Goal: Task Accomplishment & Management: Complete application form

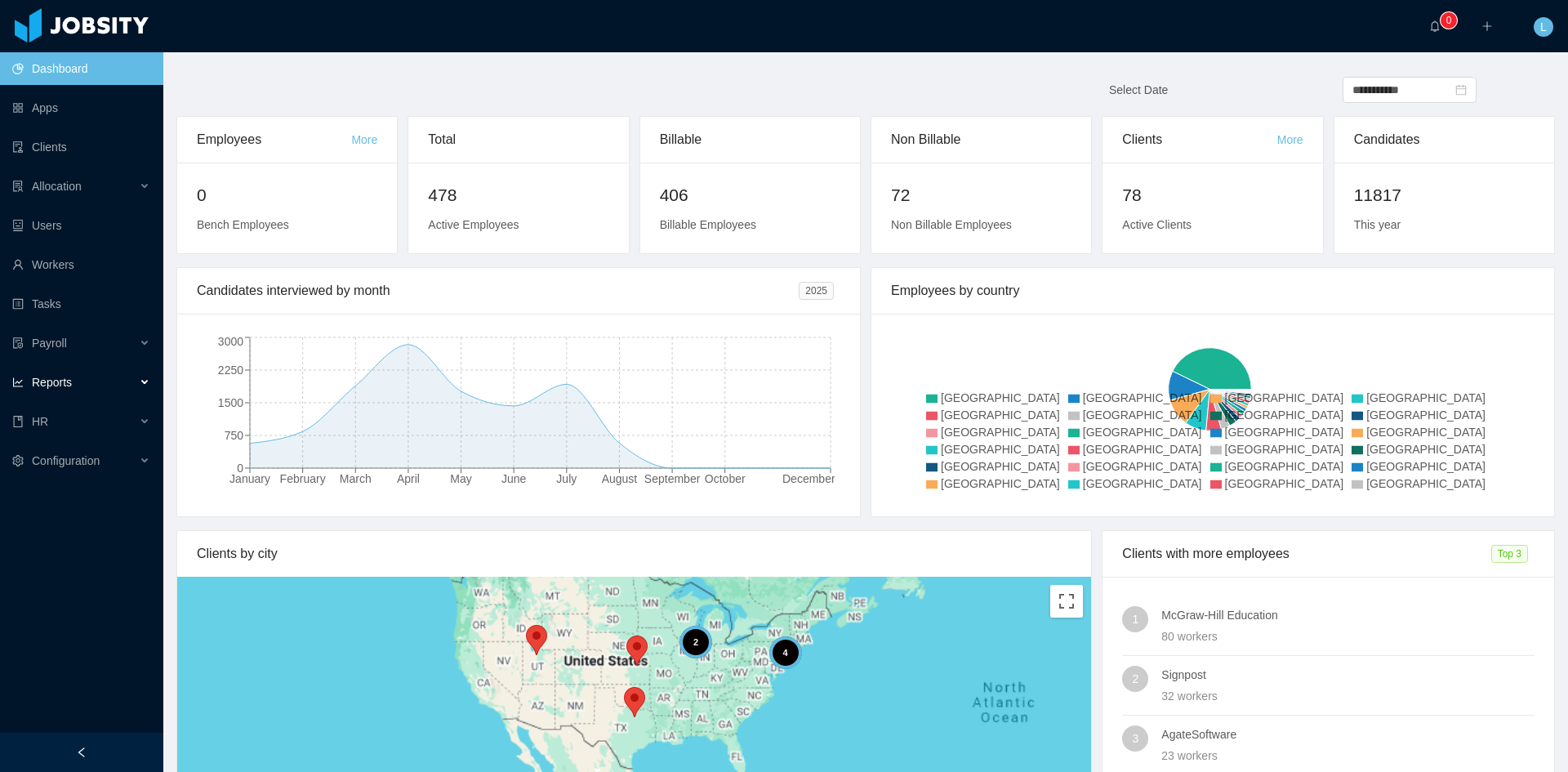
click at [111, 390] on div "Reports" at bounding box center [81, 383] width 163 height 32
click at [97, 519] on ul "Dashboard Apps Clients Allocation Users Workers Tasks Payroll Reports Anniversa…" at bounding box center [81, 303] width 163 height 510
click at [93, 513] on div "HR" at bounding box center [81, 500] width 163 height 32
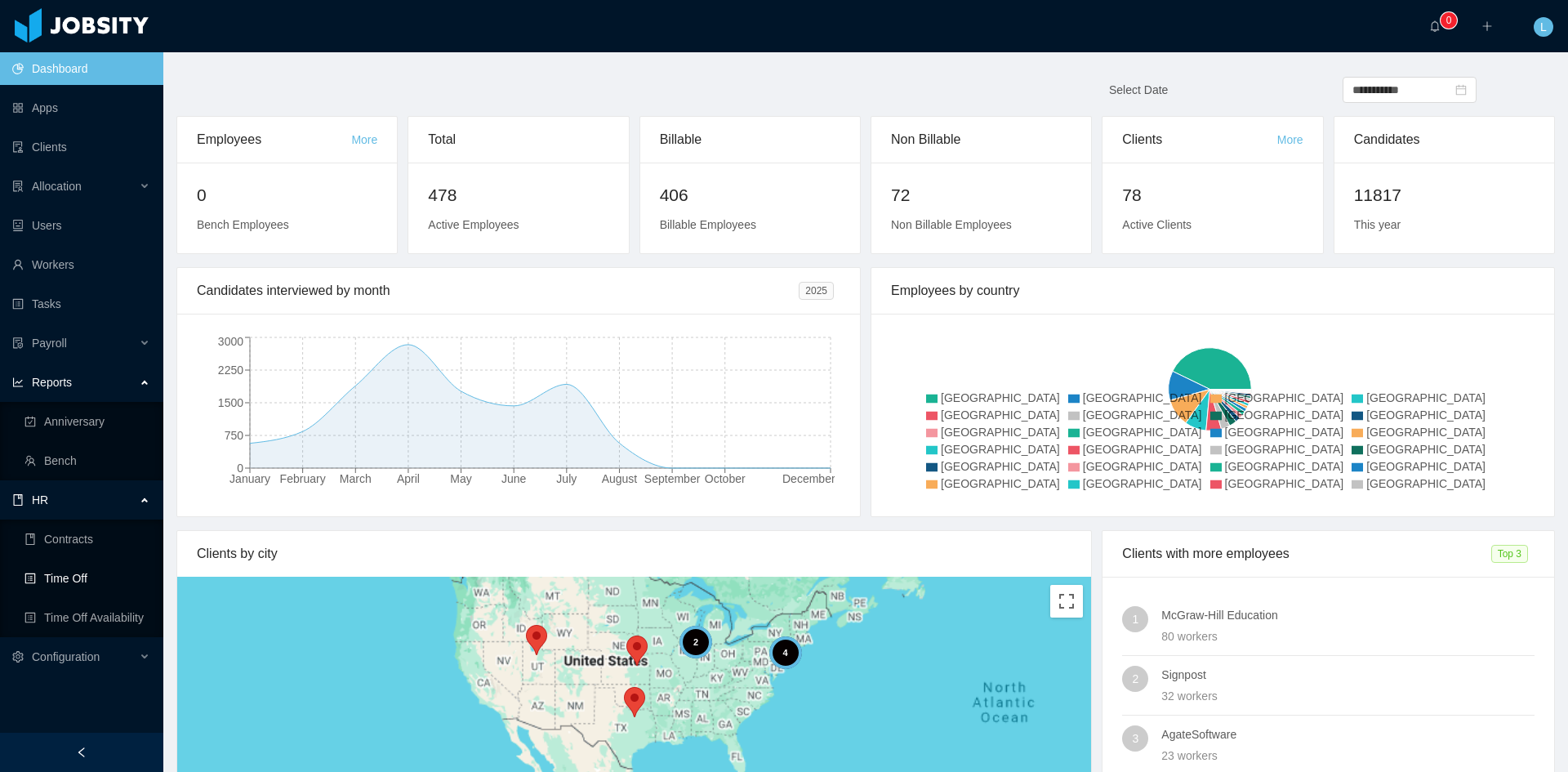
click at [112, 583] on link "Time Off" at bounding box center [87, 578] width 126 height 32
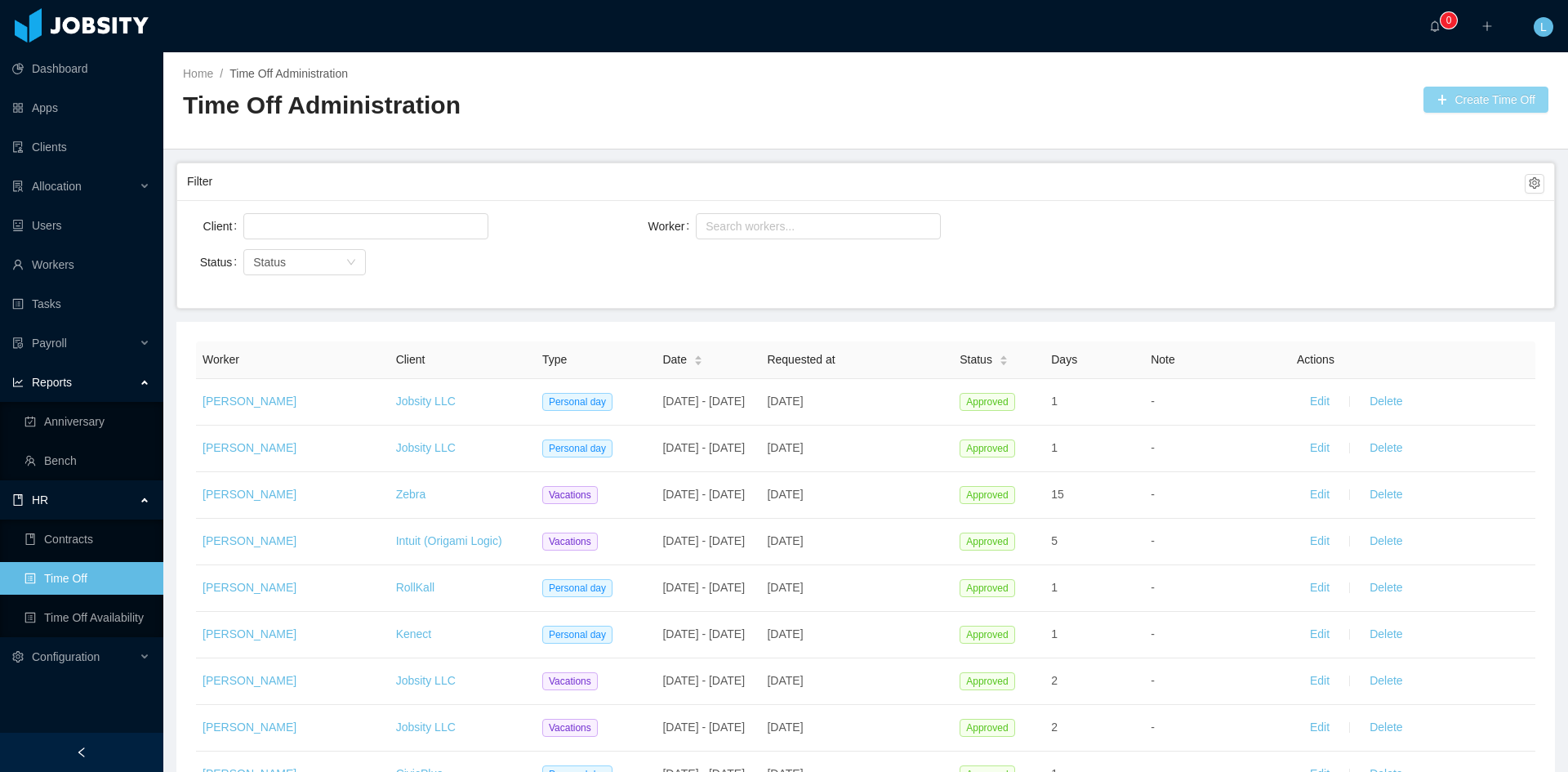
click at [1494, 89] on button "Create Time Off" at bounding box center [1486, 99] width 125 height 26
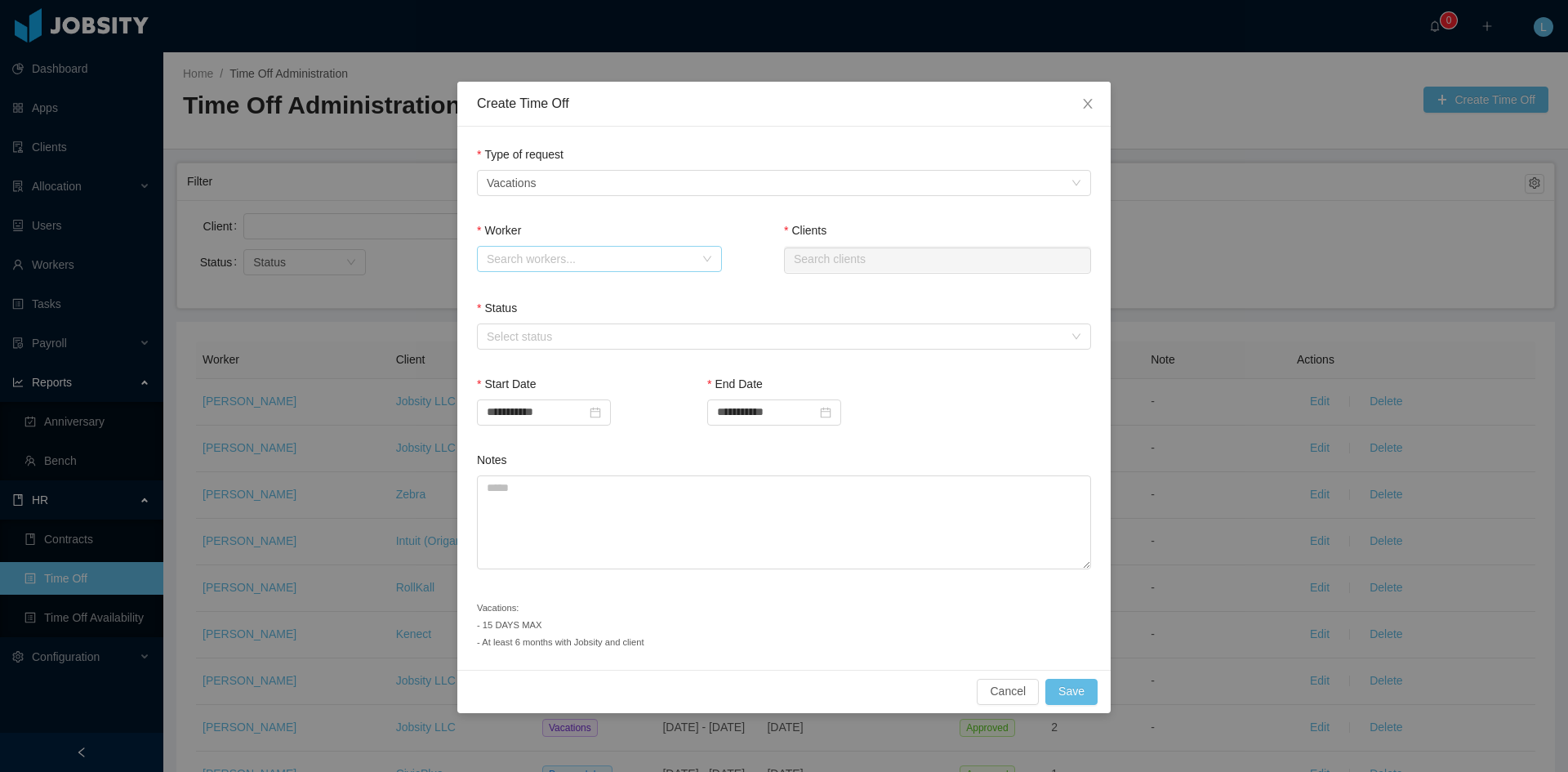
click at [546, 263] on div "Search workers..." at bounding box center [590, 259] width 208 height 16
type input "******"
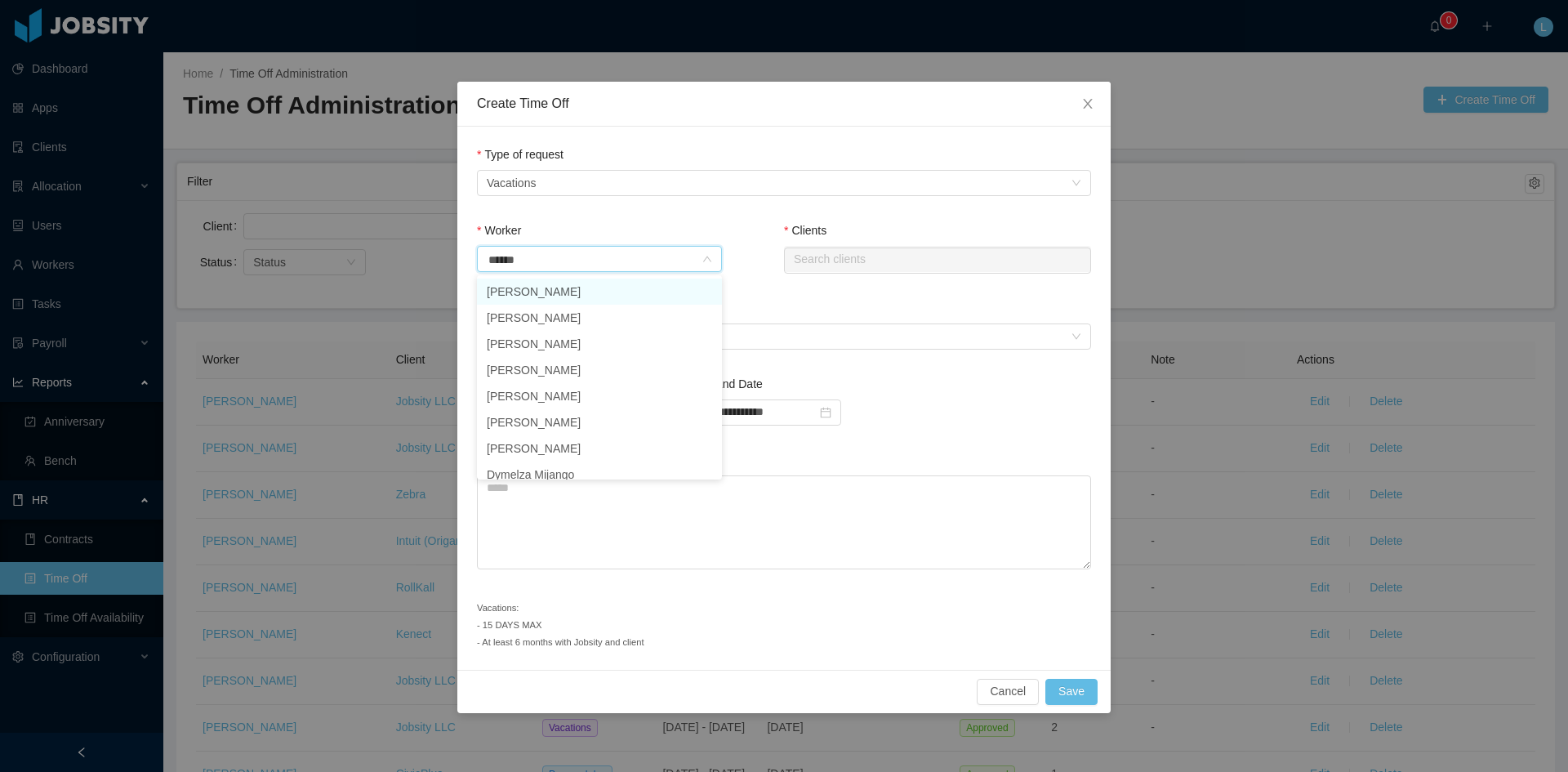
click at [628, 295] on li "[PERSON_NAME]" at bounding box center [600, 291] width 245 height 26
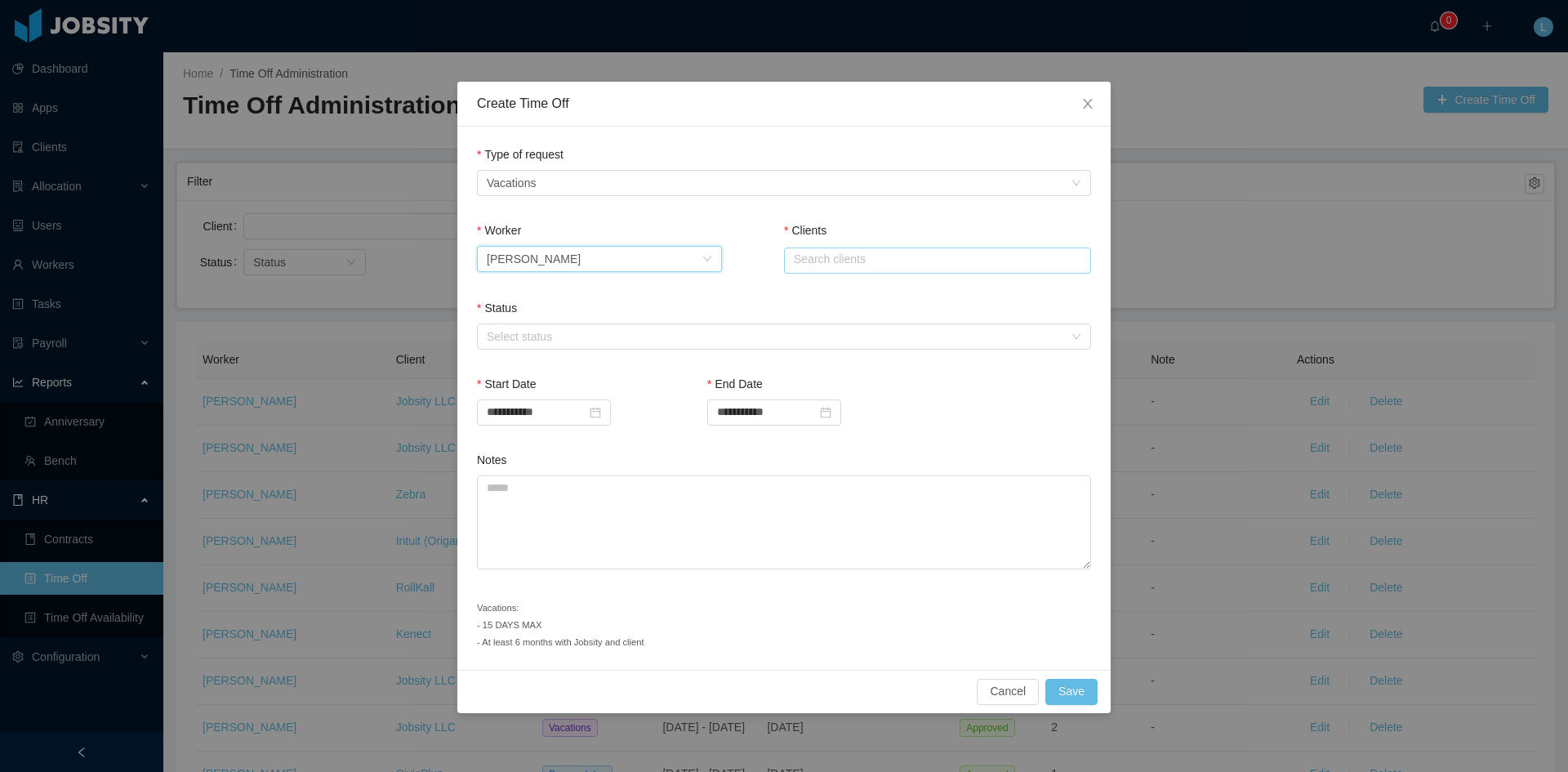
click at [842, 261] on input "text" at bounding box center [938, 260] width 307 height 26
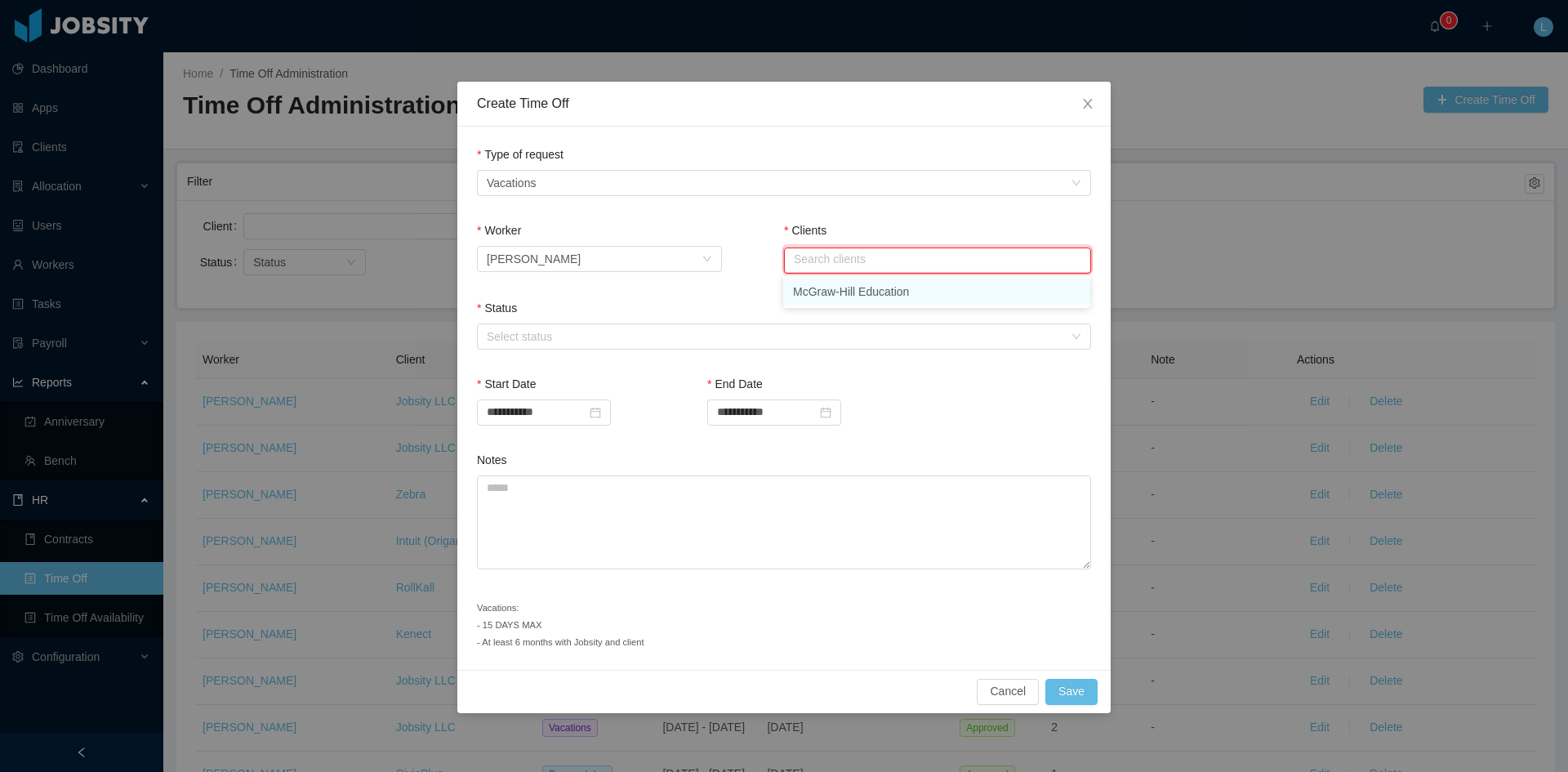
click at [857, 286] on li "McGraw-Hill Education" at bounding box center [937, 291] width 307 height 26
type input "**********"
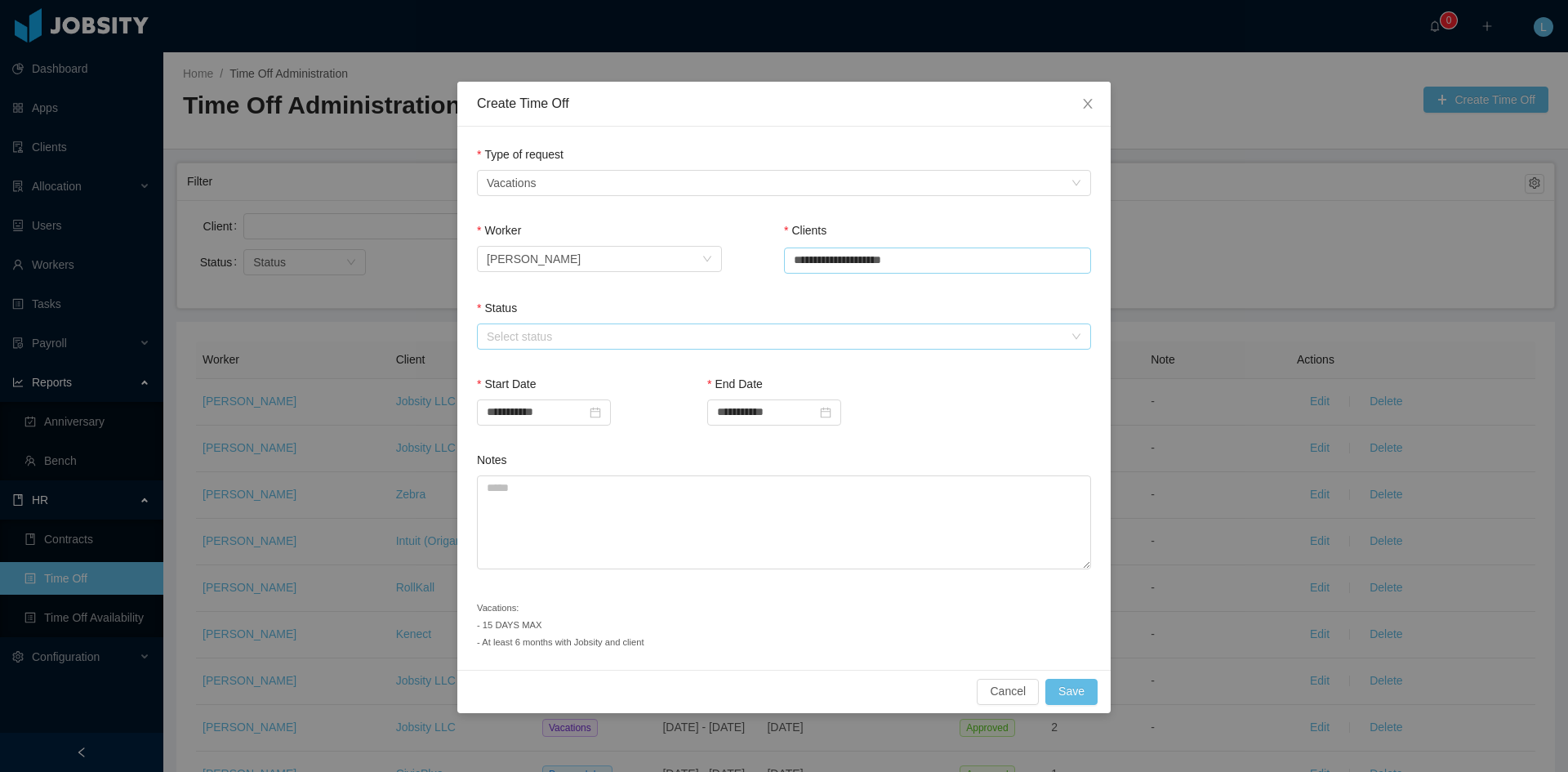
click at [530, 331] on div "Select status" at bounding box center [775, 336] width 576 height 16
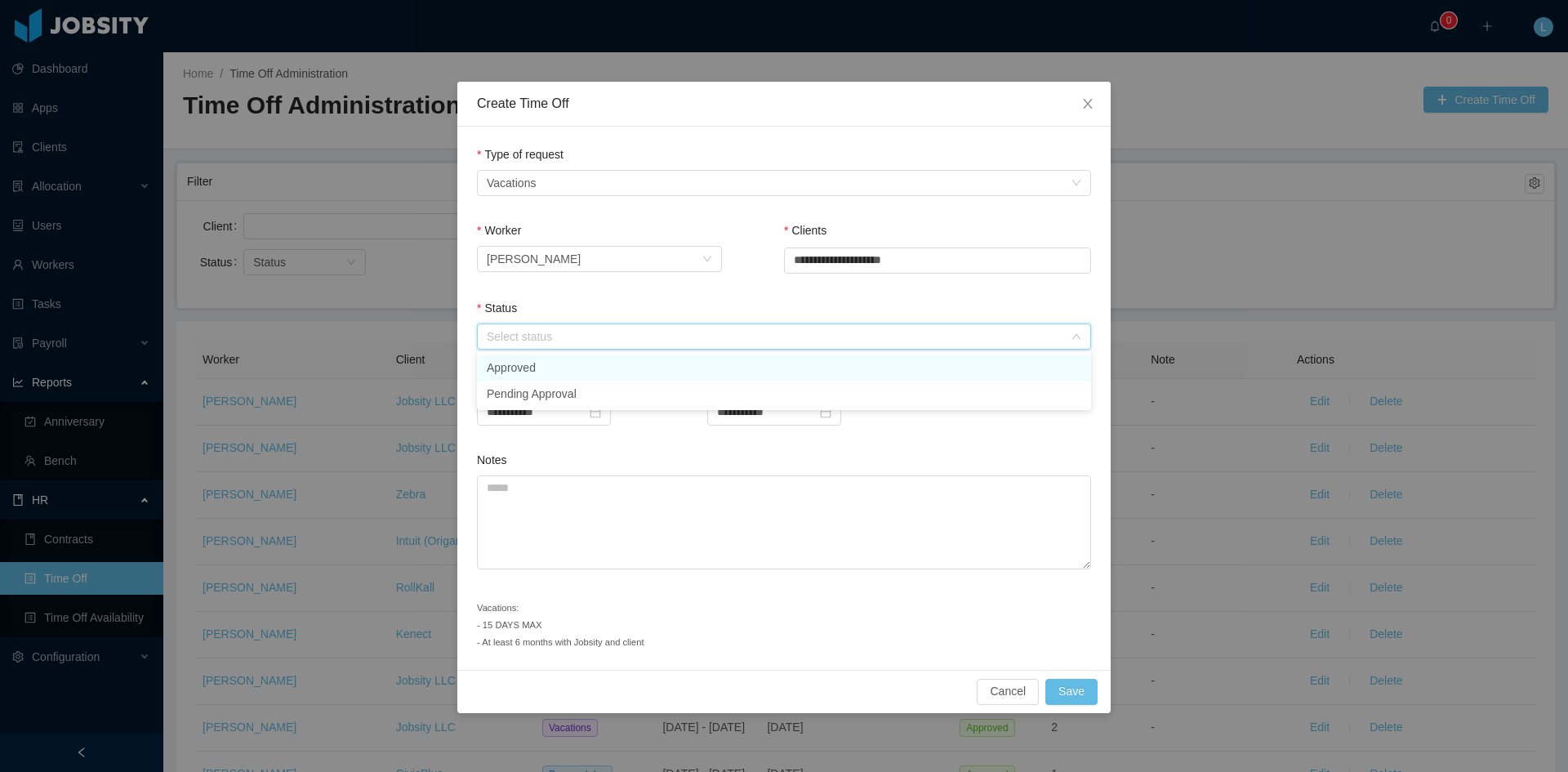
click at [535, 362] on li "Approved" at bounding box center [784, 367] width 614 height 26
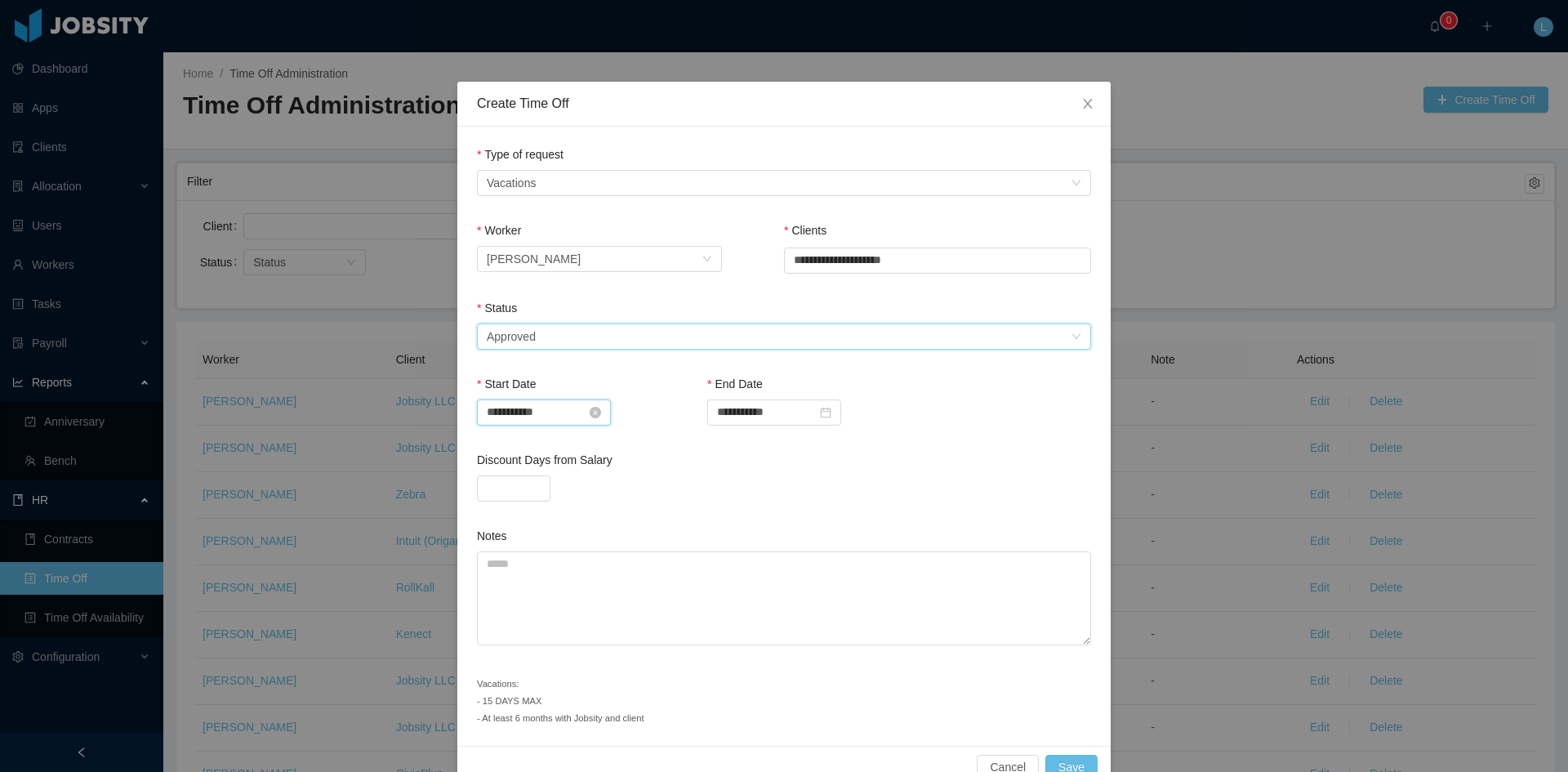
click at [538, 419] on input "**********" at bounding box center [544, 412] width 134 height 26
click at [620, 574] on div "21" at bounding box center [614, 573] width 20 height 20
type input "**********"
click at [768, 416] on input "**********" at bounding box center [774, 412] width 134 height 26
click at [786, 593] on div "26" at bounding box center [786, 598] width 20 height 20
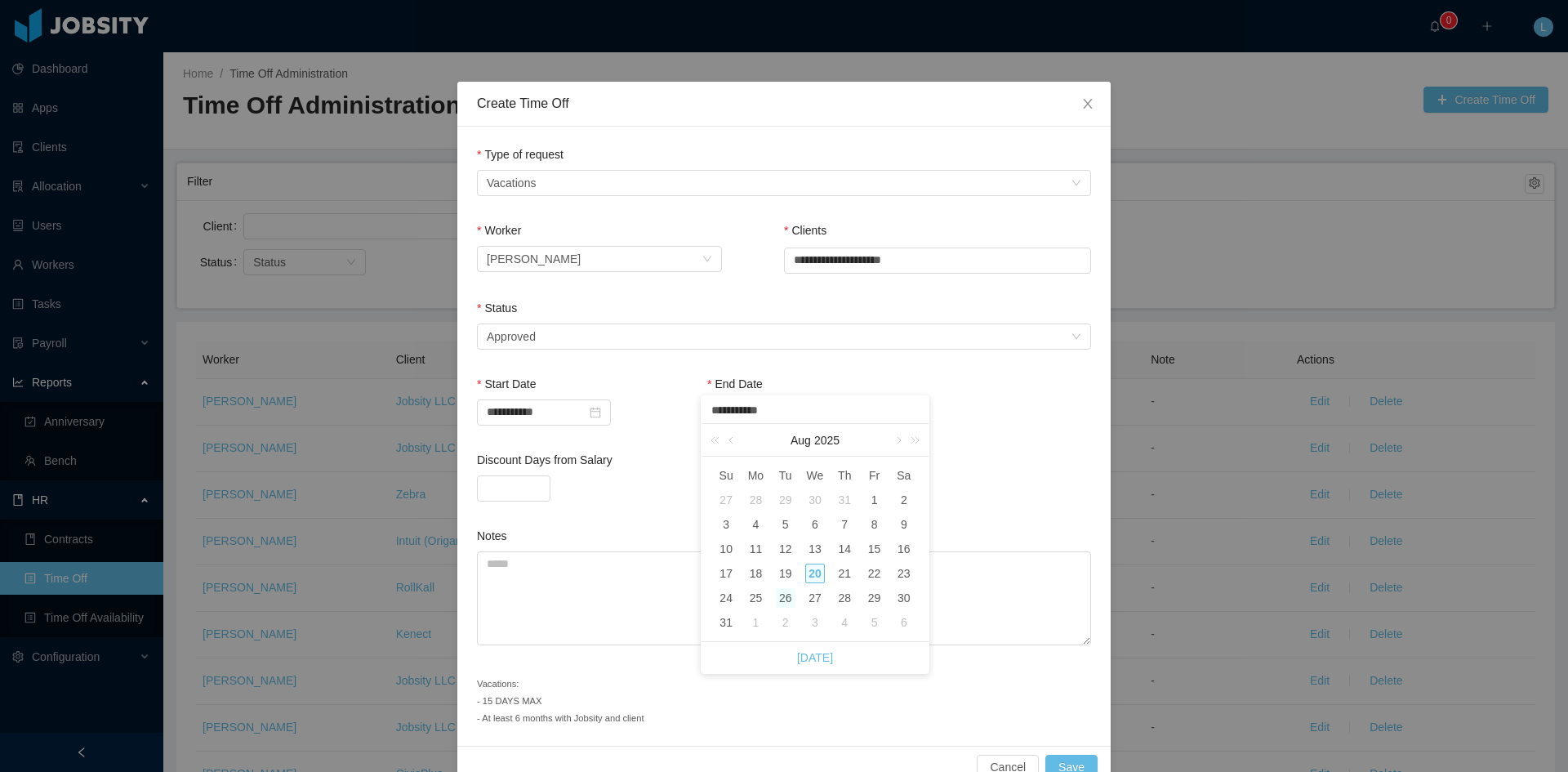
type input "**********"
click at [647, 559] on textarea "Notes" at bounding box center [784, 599] width 614 height 94
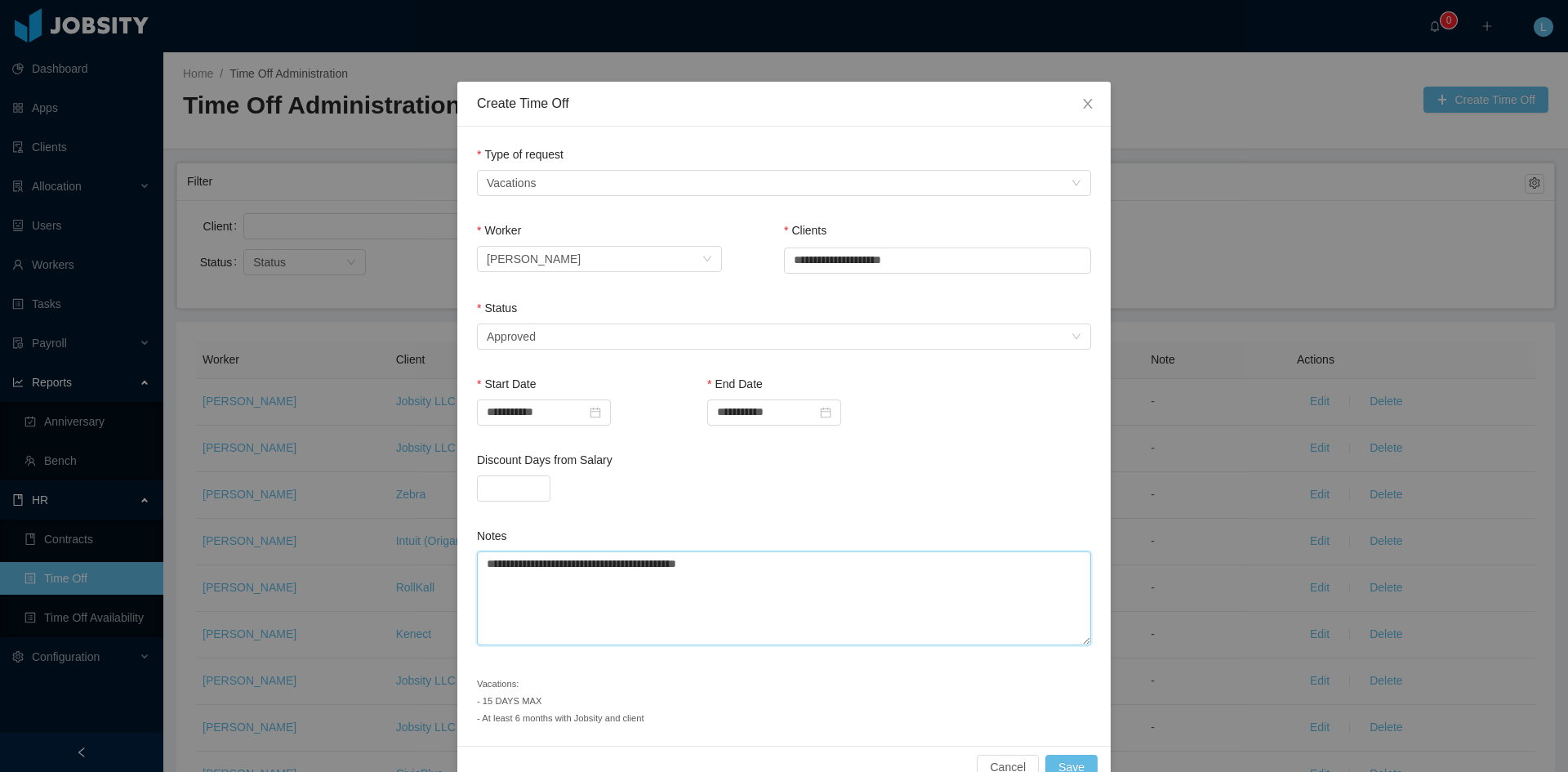
click at [737, 569] on textarea "**********" at bounding box center [784, 599] width 614 height 94
type textarea "**********"
click at [1079, 757] on button "Save" at bounding box center [1071, 768] width 52 height 26
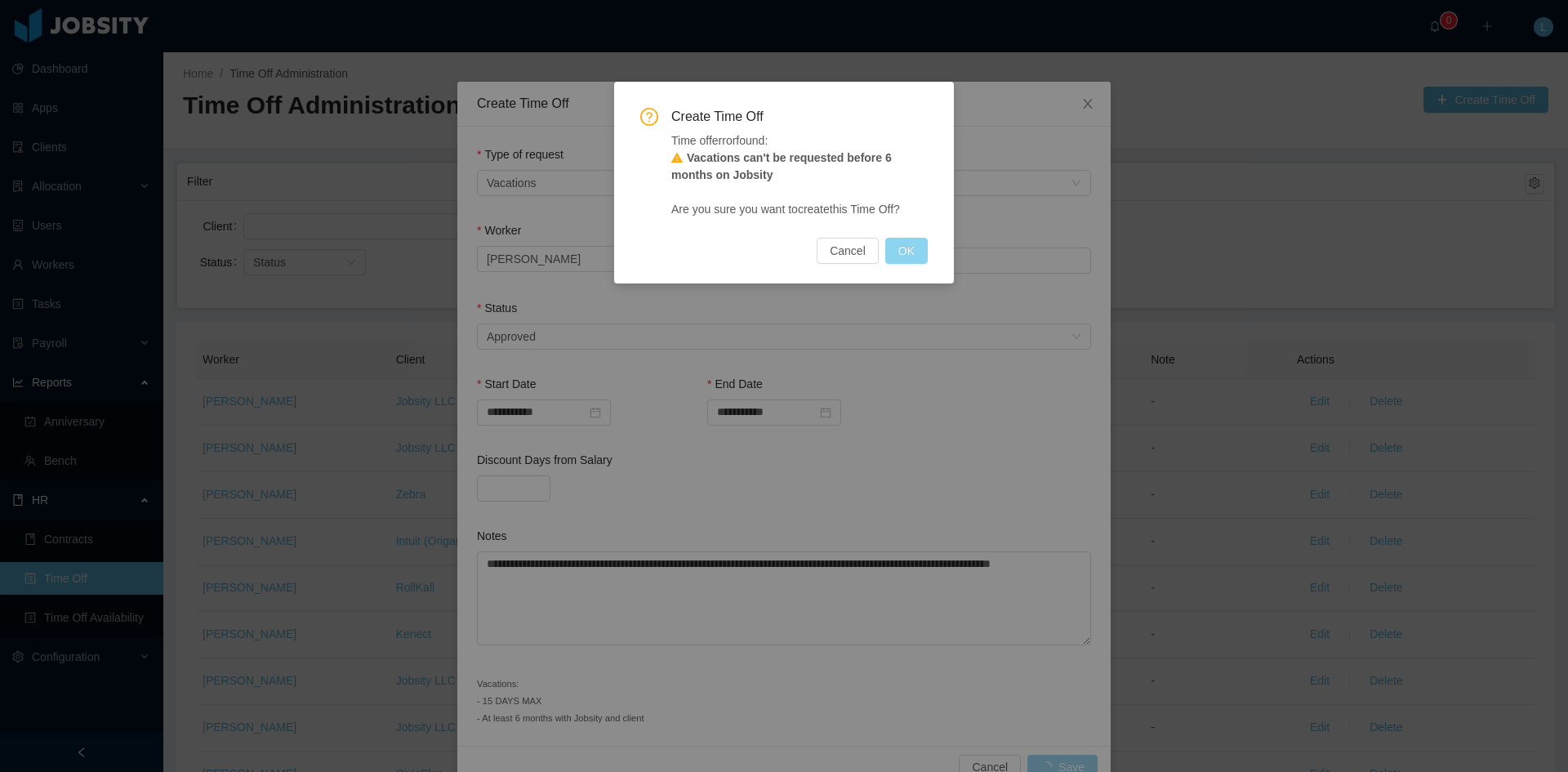
click at [910, 252] on button "OK" at bounding box center [907, 250] width 43 height 26
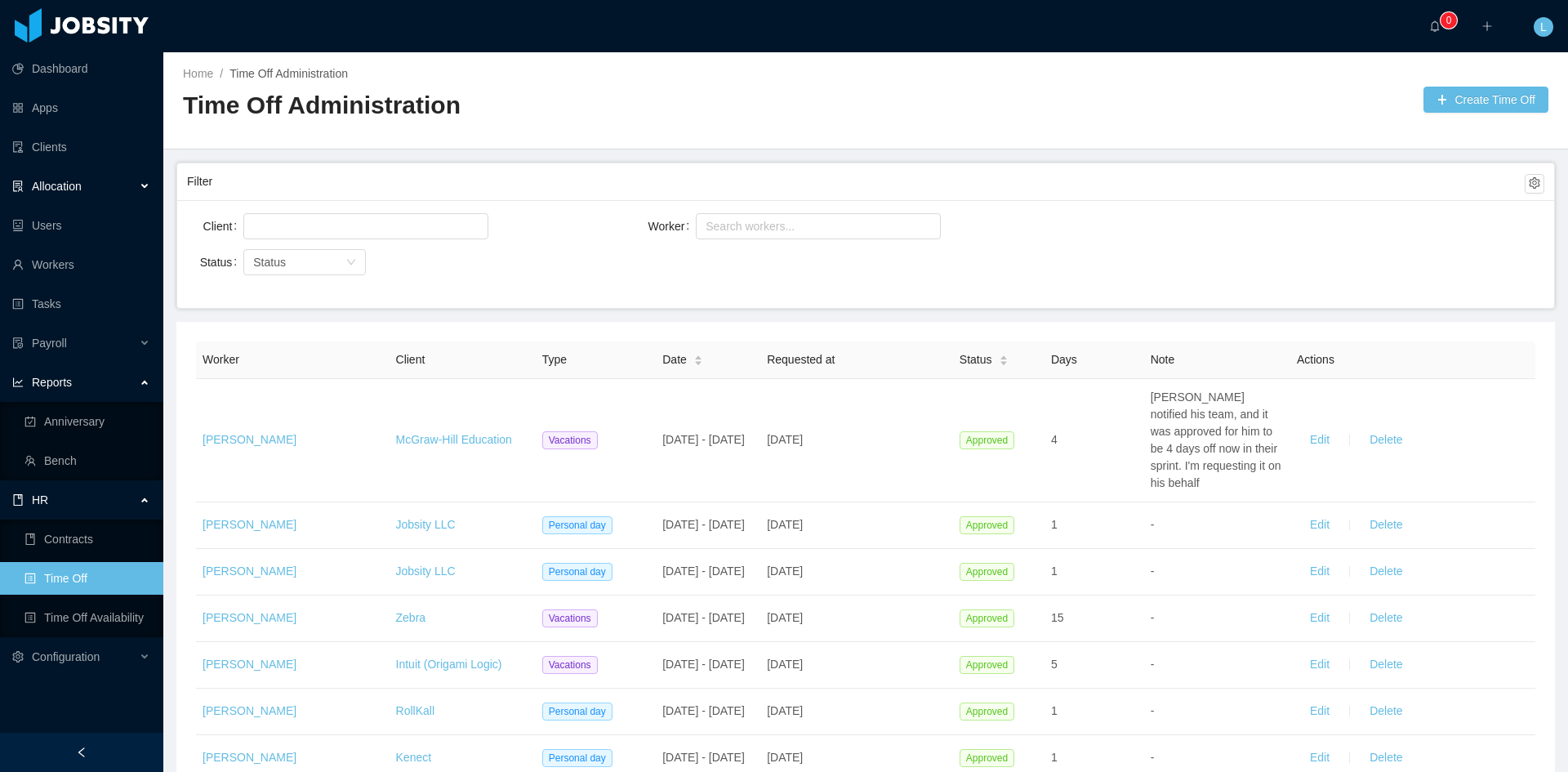
click at [97, 179] on div "Allocation" at bounding box center [81, 186] width 163 height 32
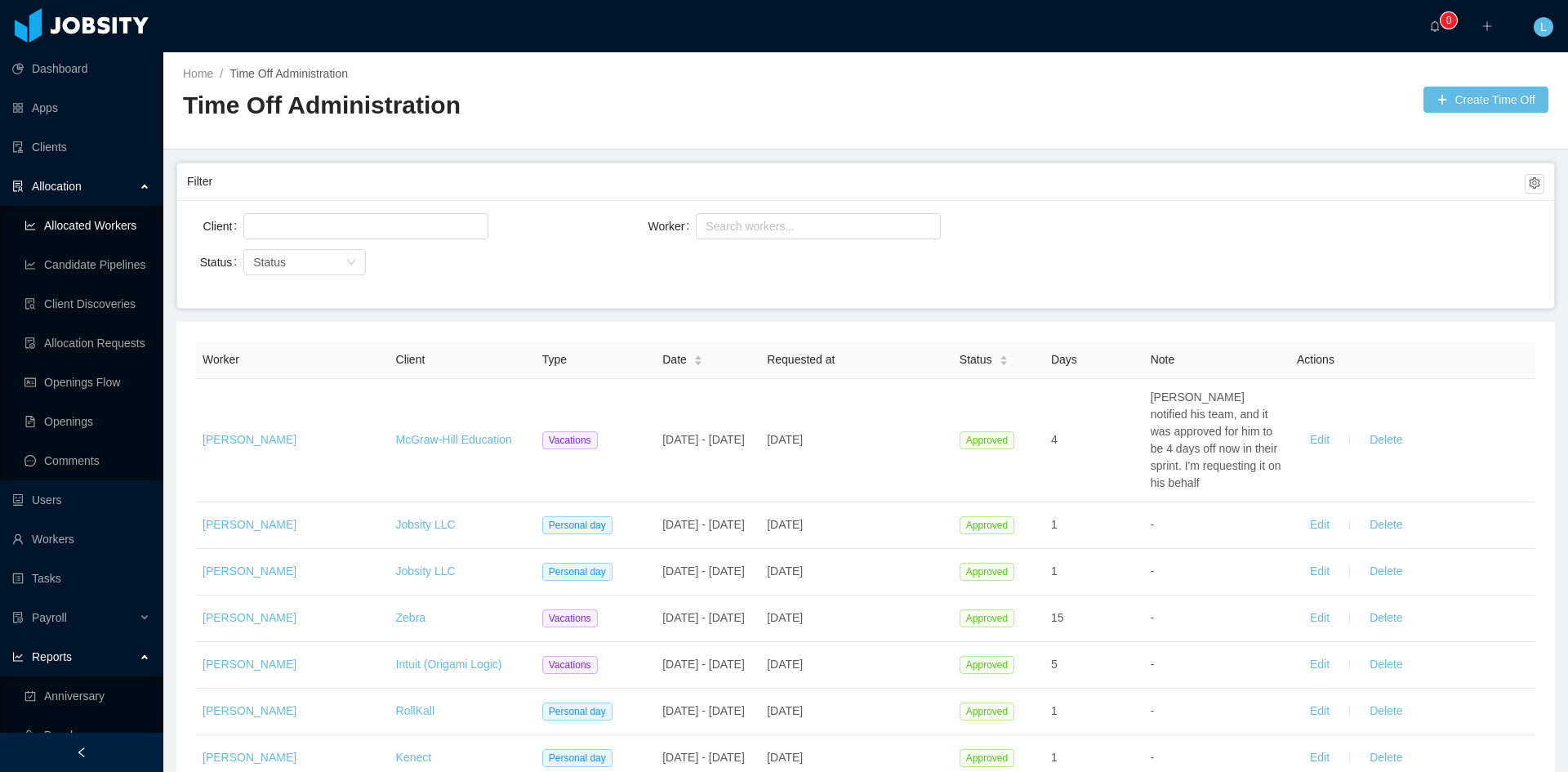
click at [95, 232] on link "Allocated Workers" at bounding box center [87, 225] width 126 height 32
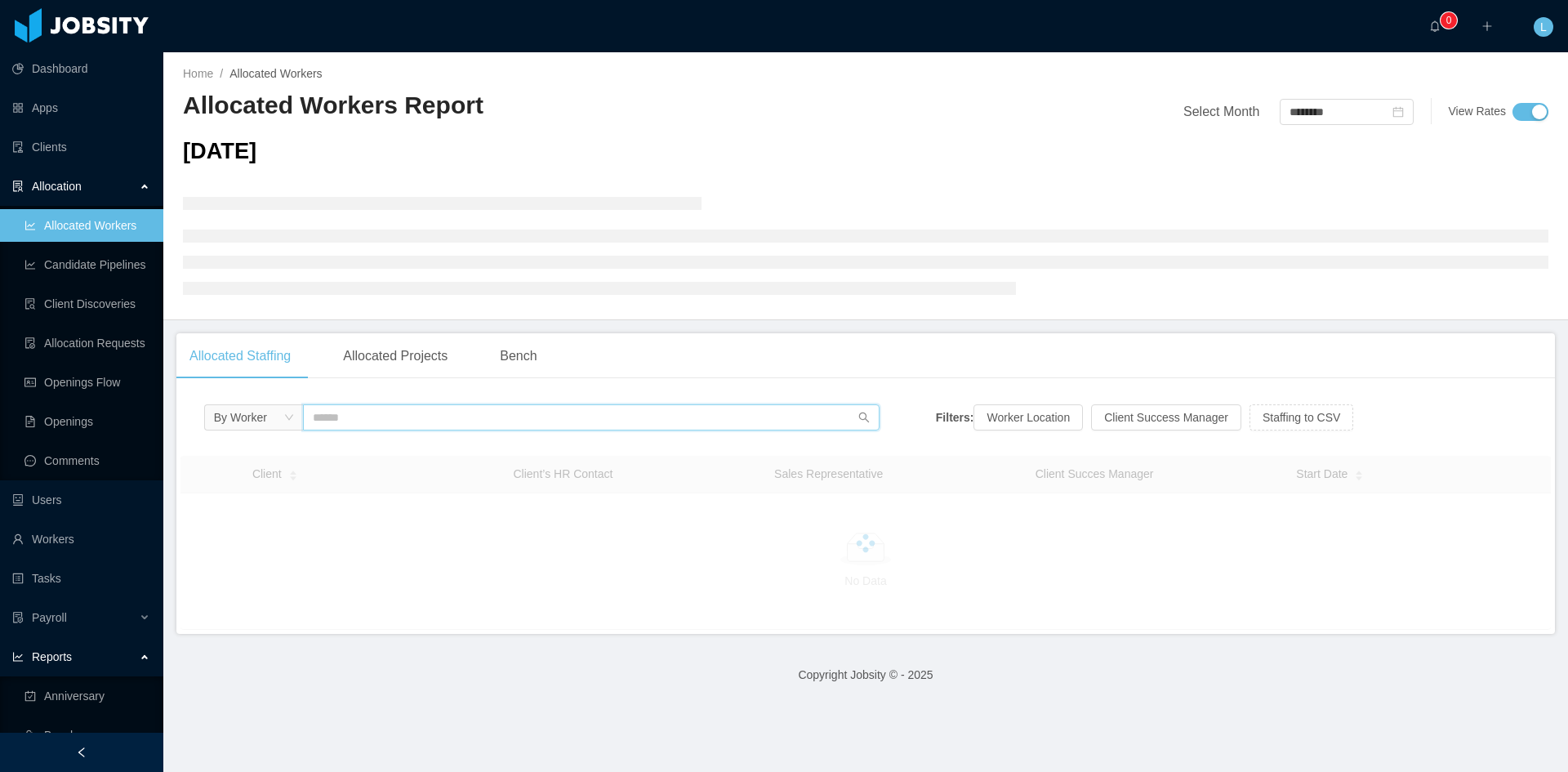
click at [423, 430] on input "text" at bounding box center [591, 417] width 576 height 26
type input "*****"
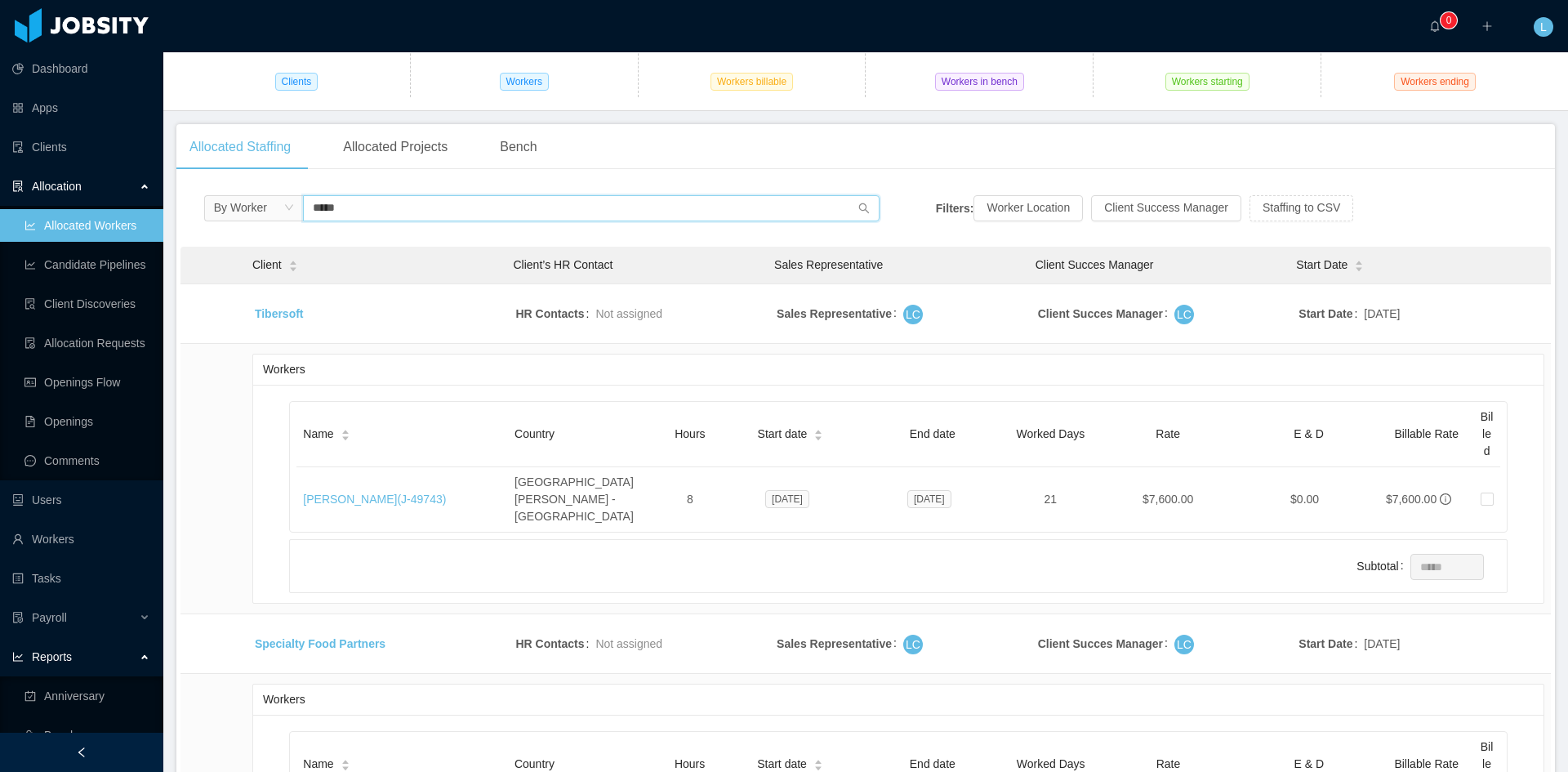
scroll to position [327, 0]
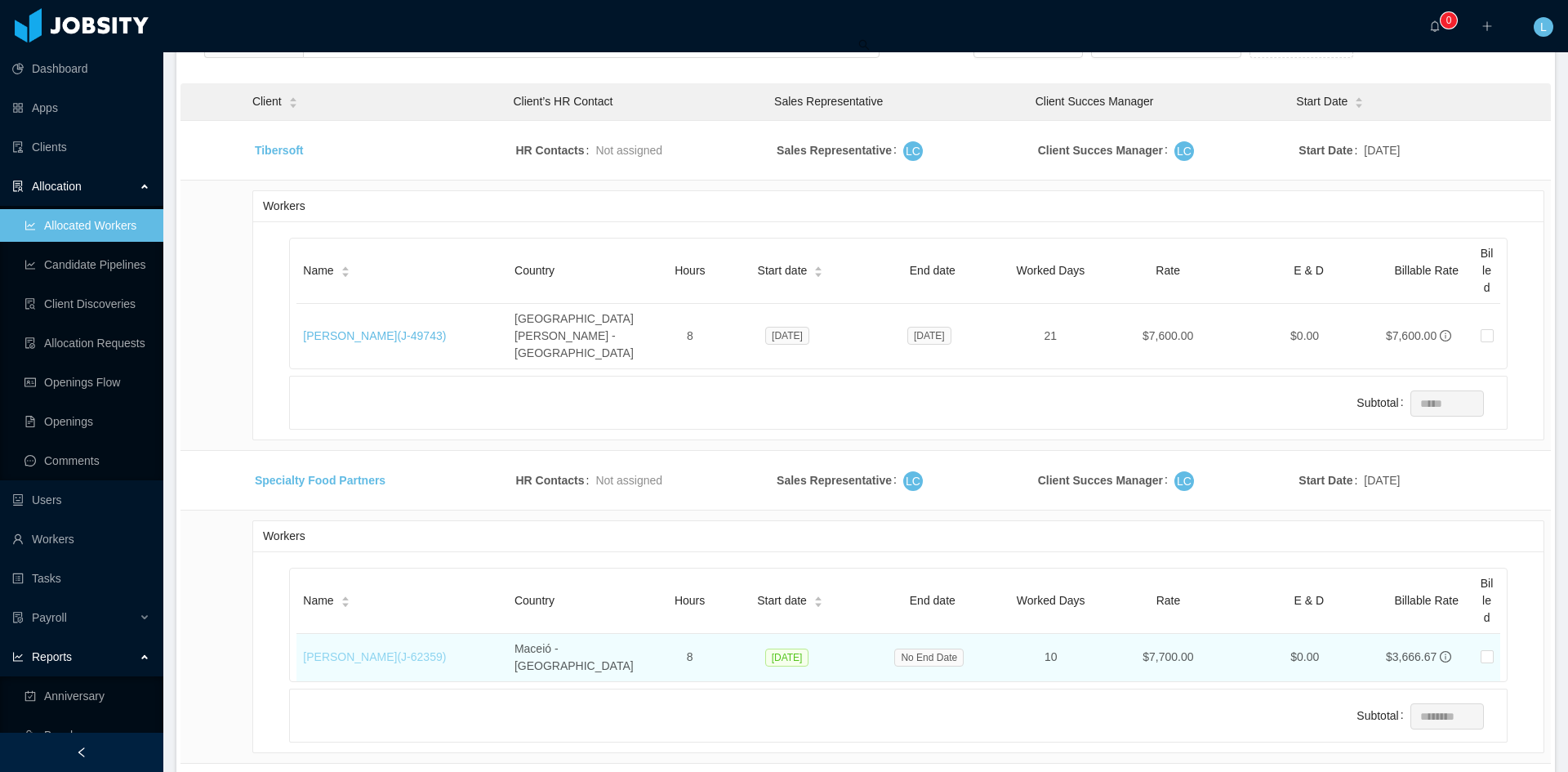
click at [420, 650] on link "[PERSON_NAME] (J- 62359 )" at bounding box center [374, 656] width 143 height 13
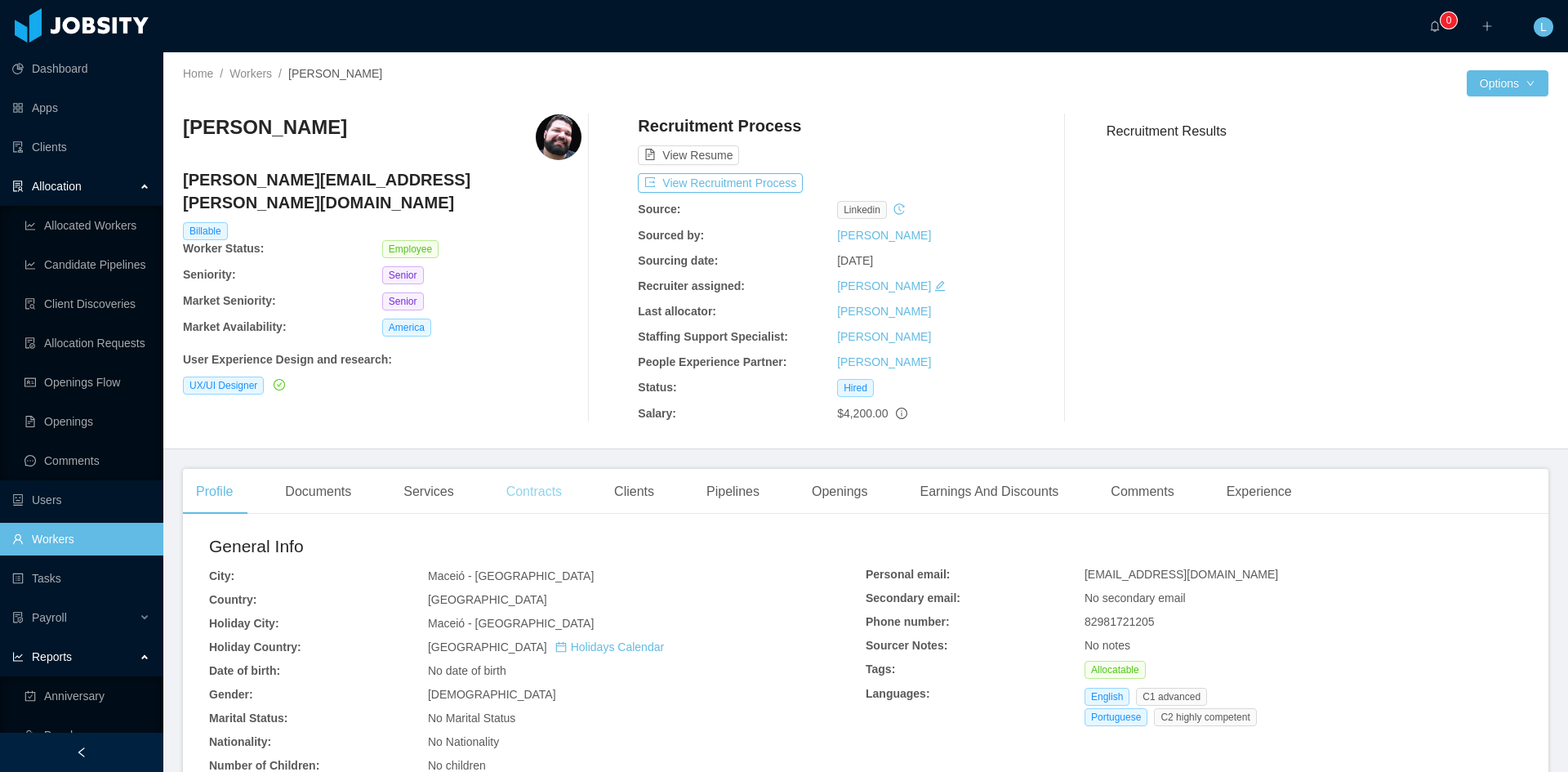
click at [520, 497] on div "Contracts" at bounding box center [535, 492] width 82 height 46
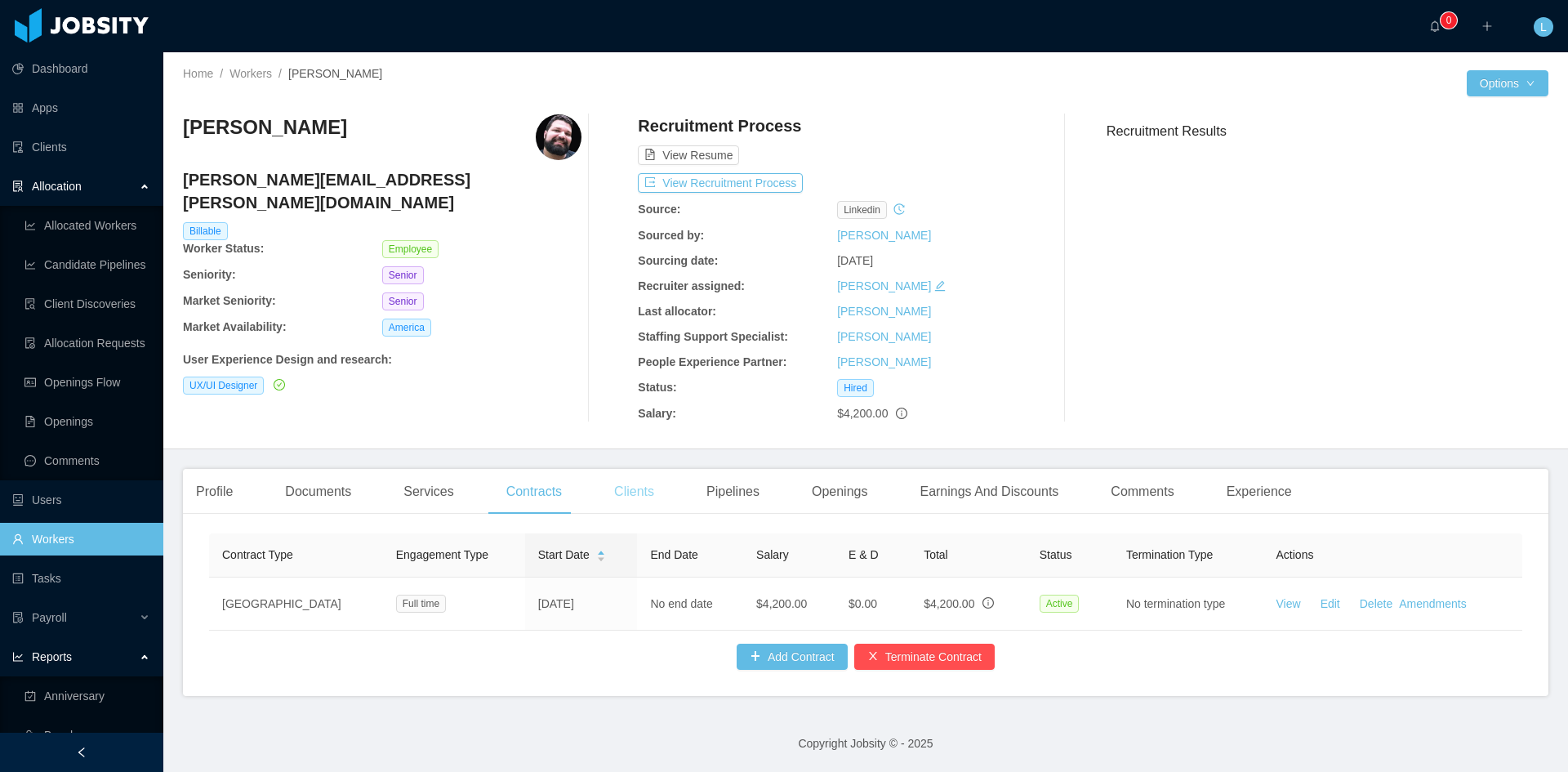
click at [636, 493] on div "Clients" at bounding box center [634, 492] width 66 height 46
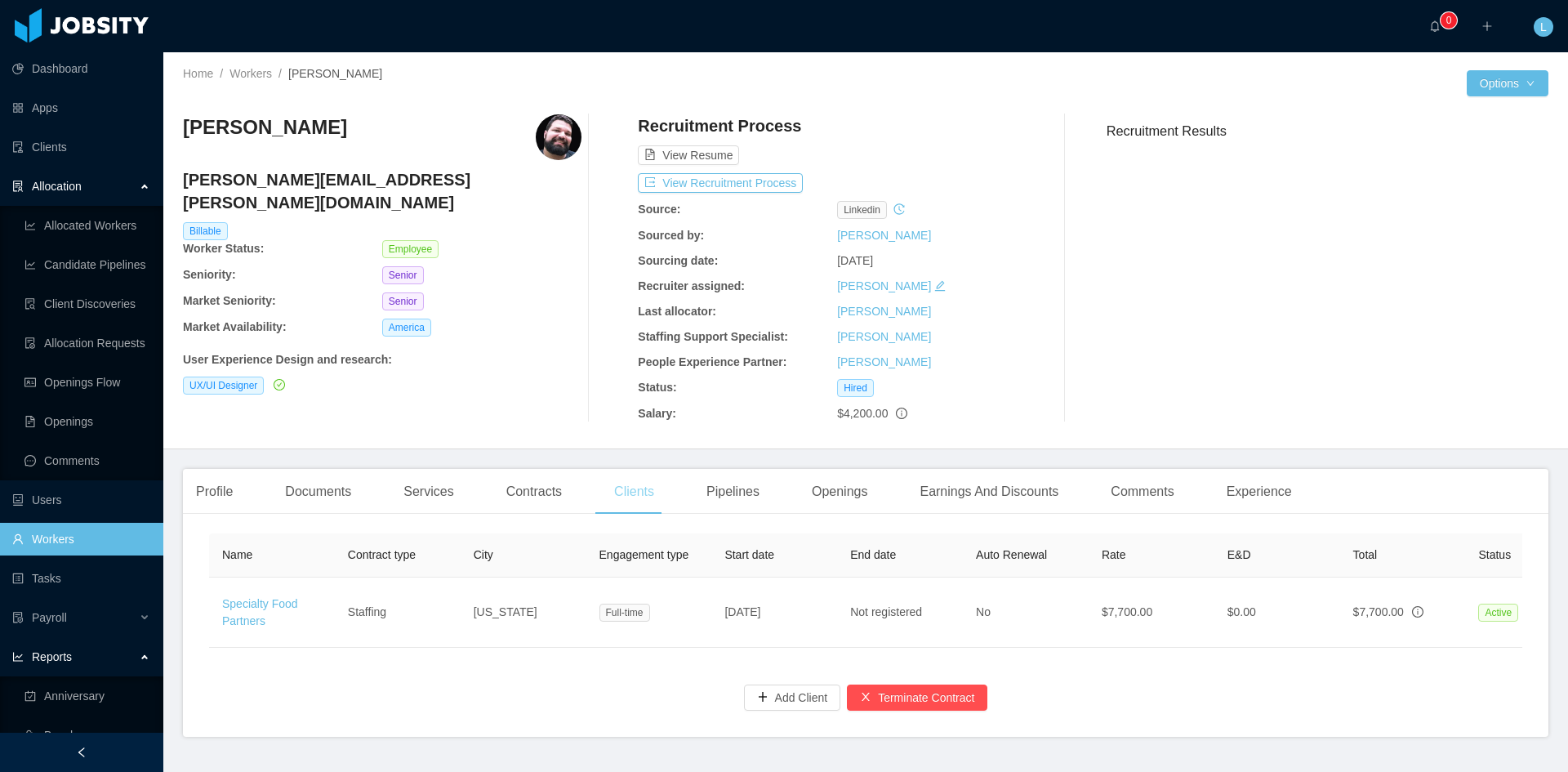
click at [626, 492] on div "Clients" at bounding box center [634, 492] width 66 height 46
click at [528, 491] on div "Contracts" at bounding box center [535, 492] width 82 height 46
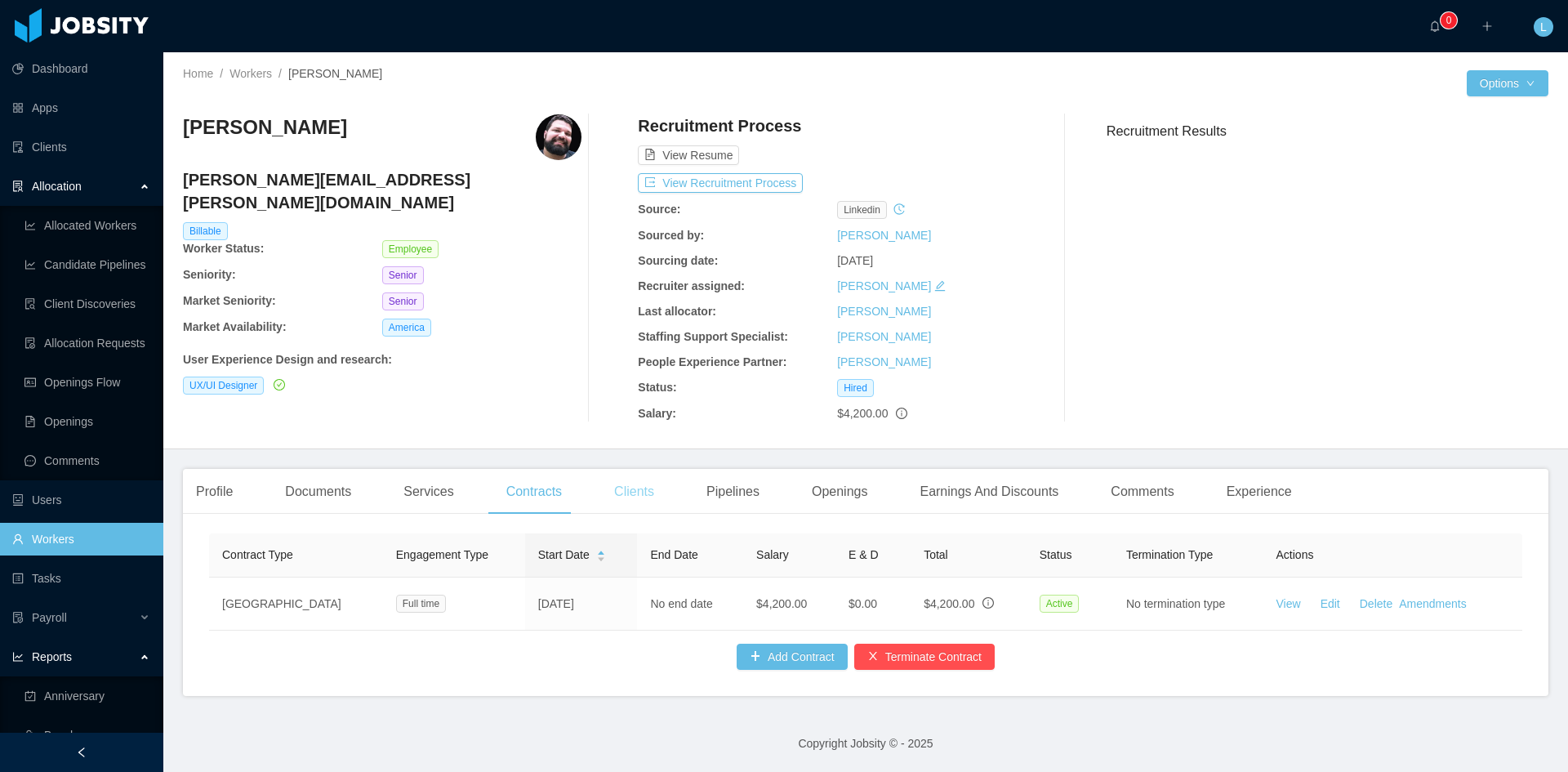
click at [643, 491] on div "Clients" at bounding box center [634, 492] width 66 height 46
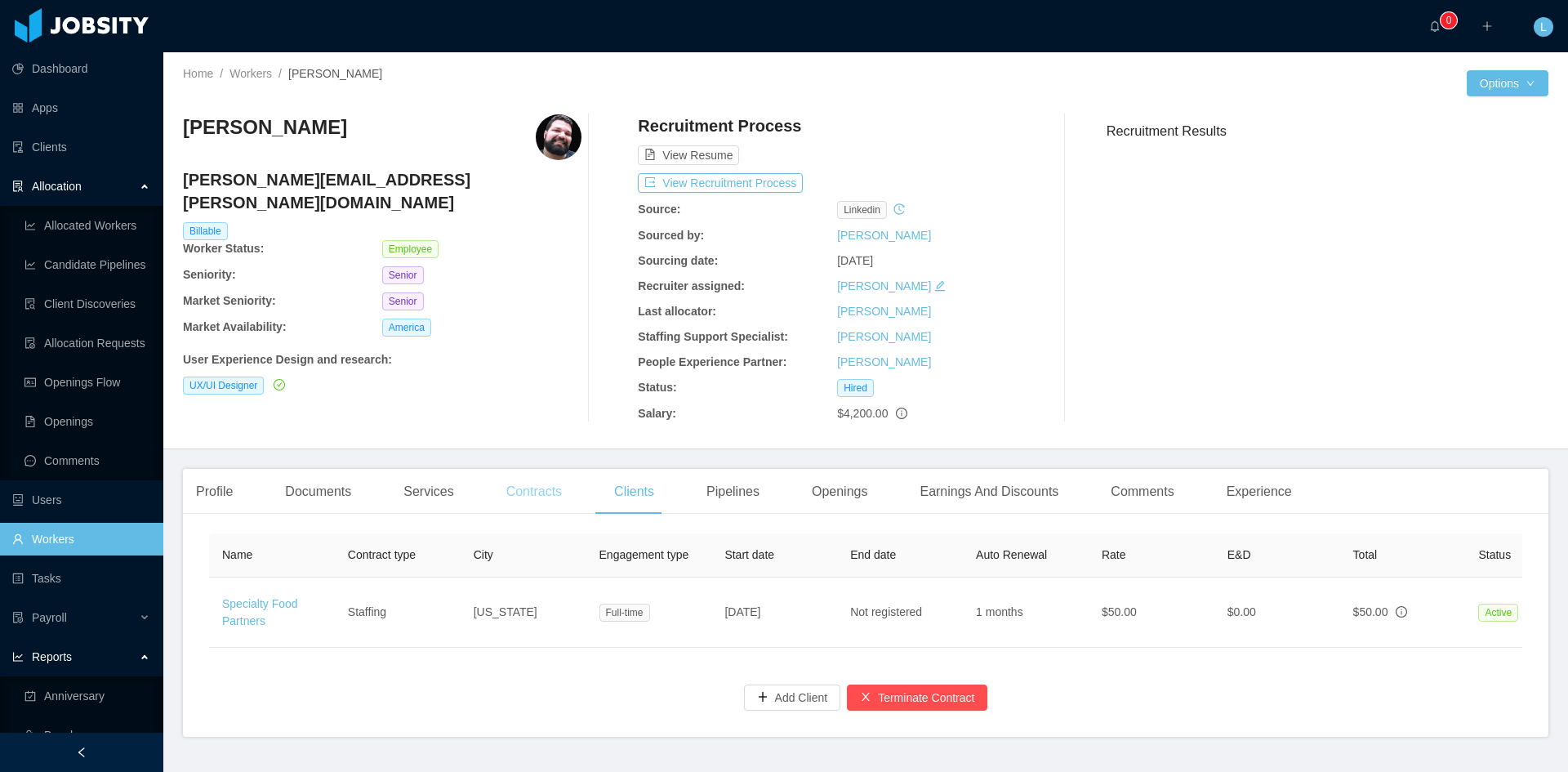
click at [541, 483] on div "Contracts" at bounding box center [535, 492] width 82 height 46
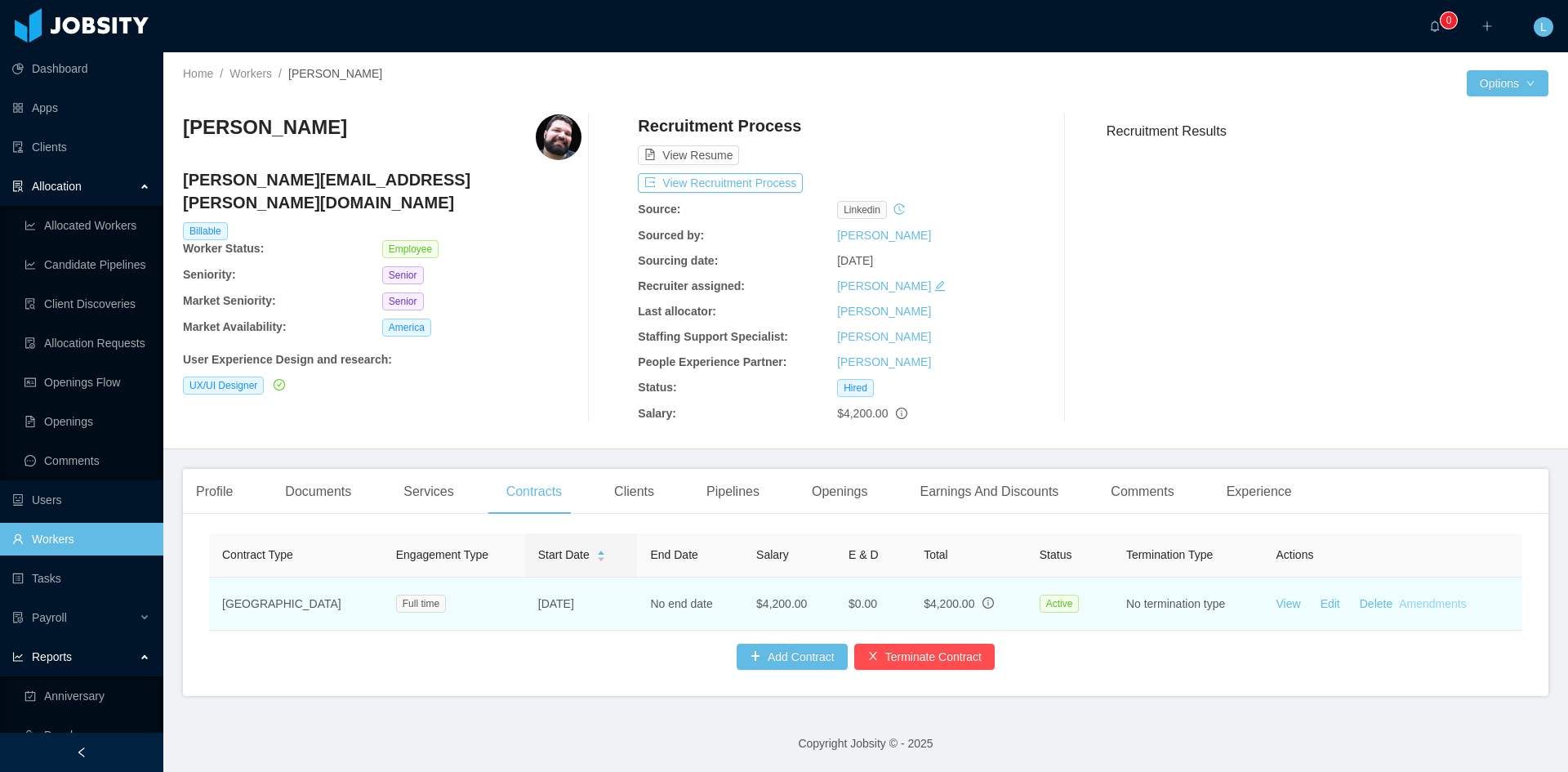
click at [1430, 599] on link "Amendments" at bounding box center [1432, 603] width 67 height 13
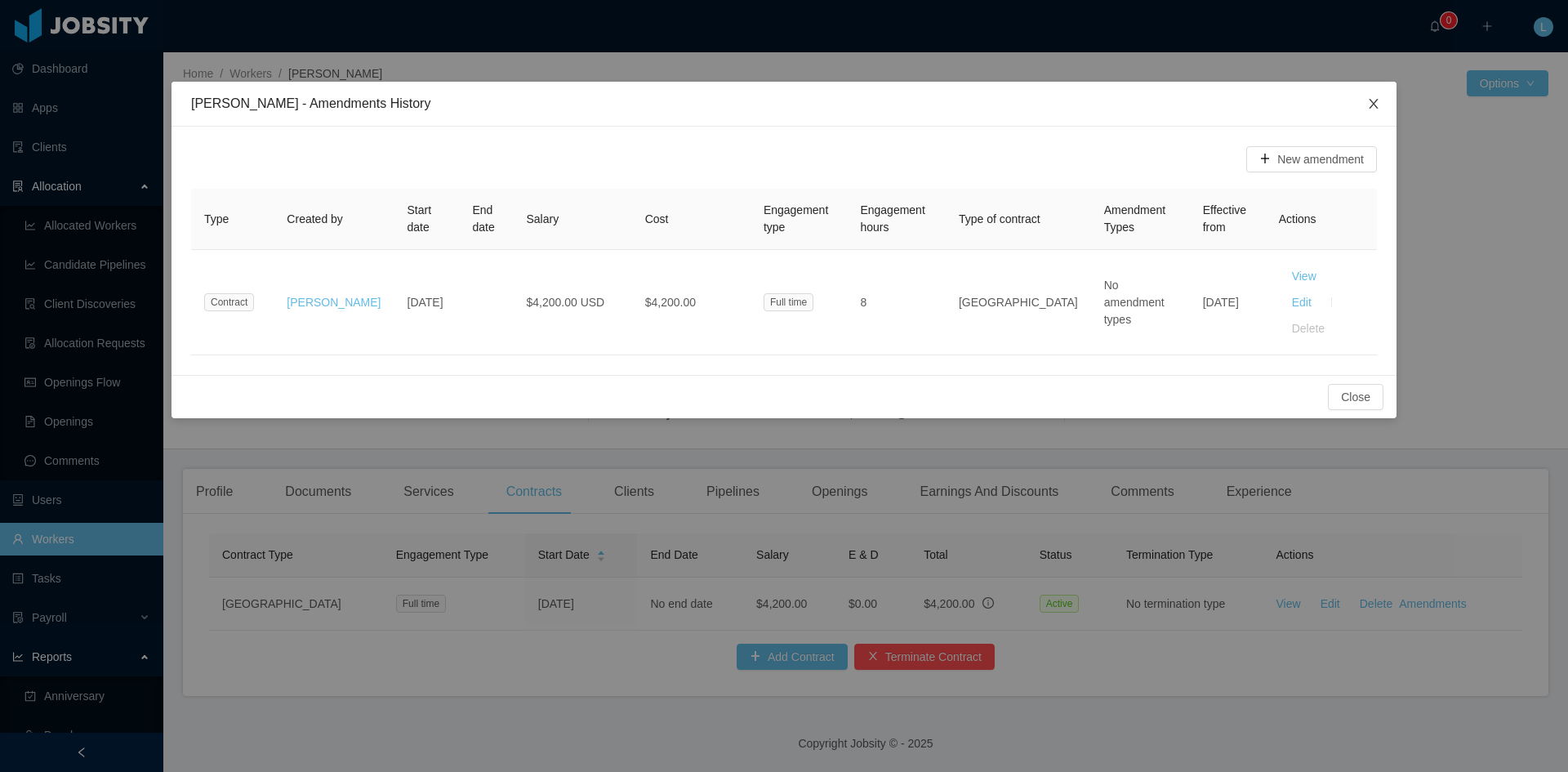
click at [1372, 103] on icon "icon: close" at bounding box center [1373, 103] width 13 height 13
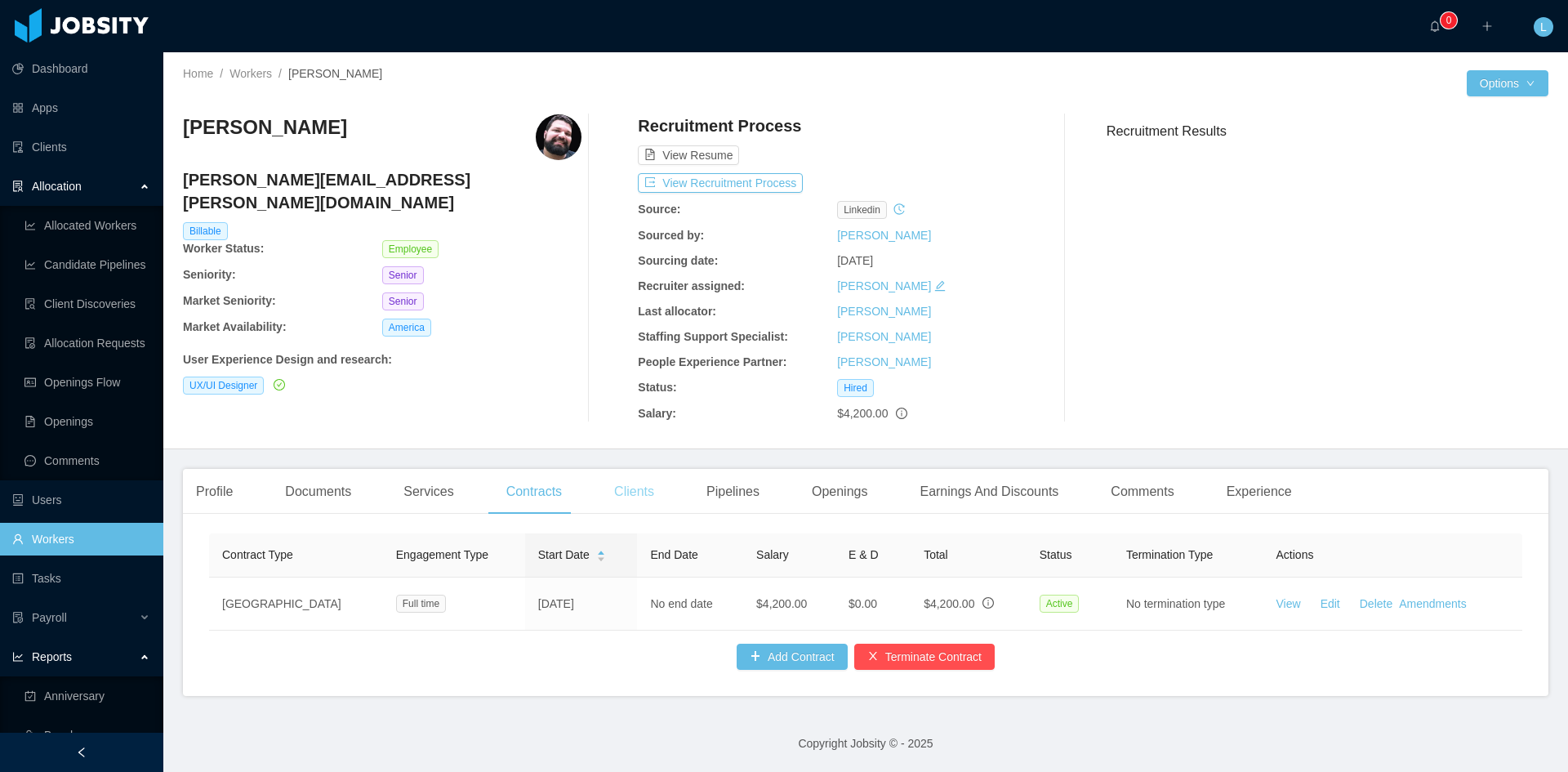
click at [629, 494] on div "Clients" at bounding box center [634, 492] width 66 height 46
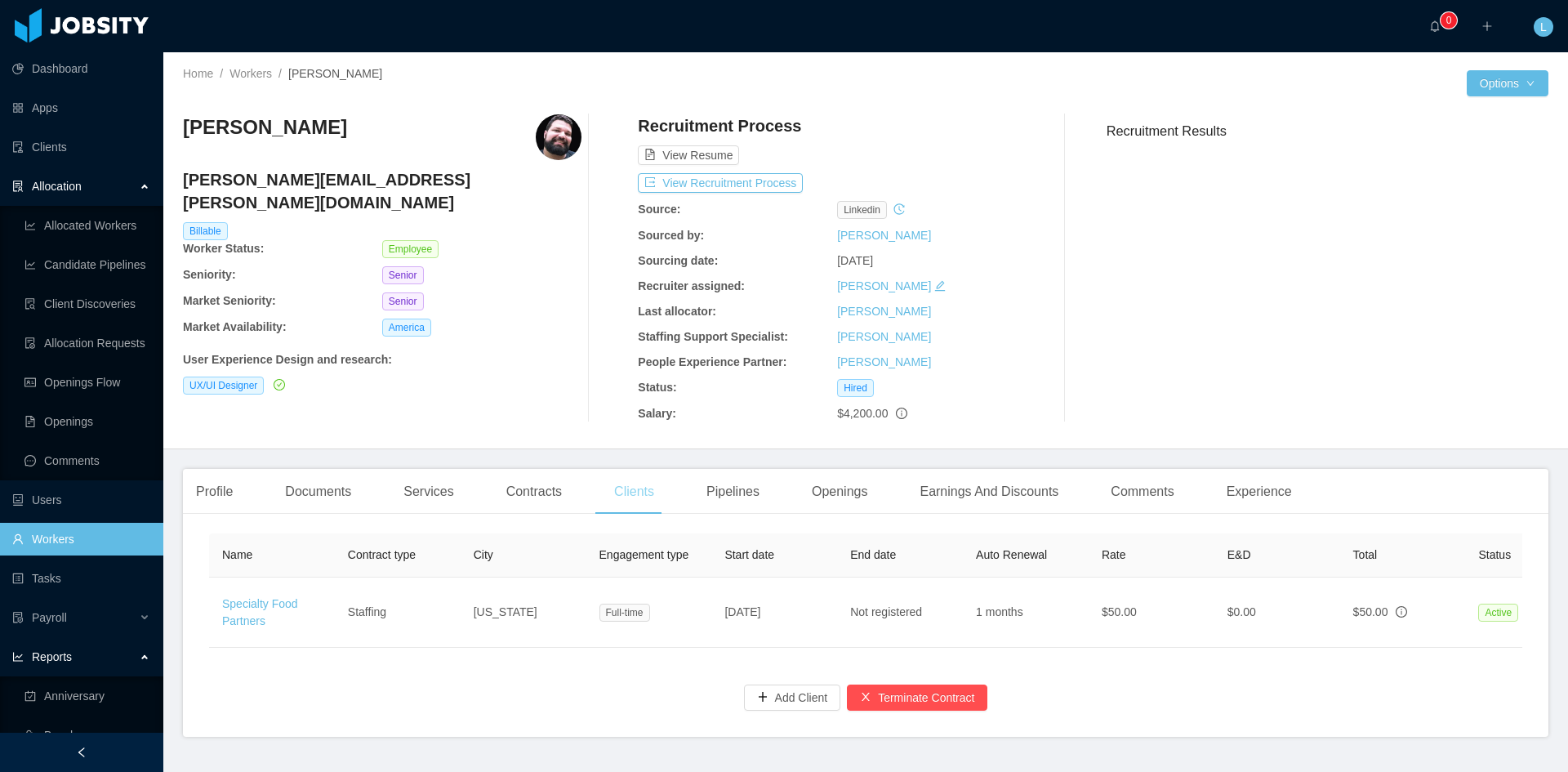
click at [620, 489] on div "Clients" at bounding box center [634, 492] width 66 height 46
click at [524, 506] on div "Contracts" at bounding box center [535, 492] width 82 height 46
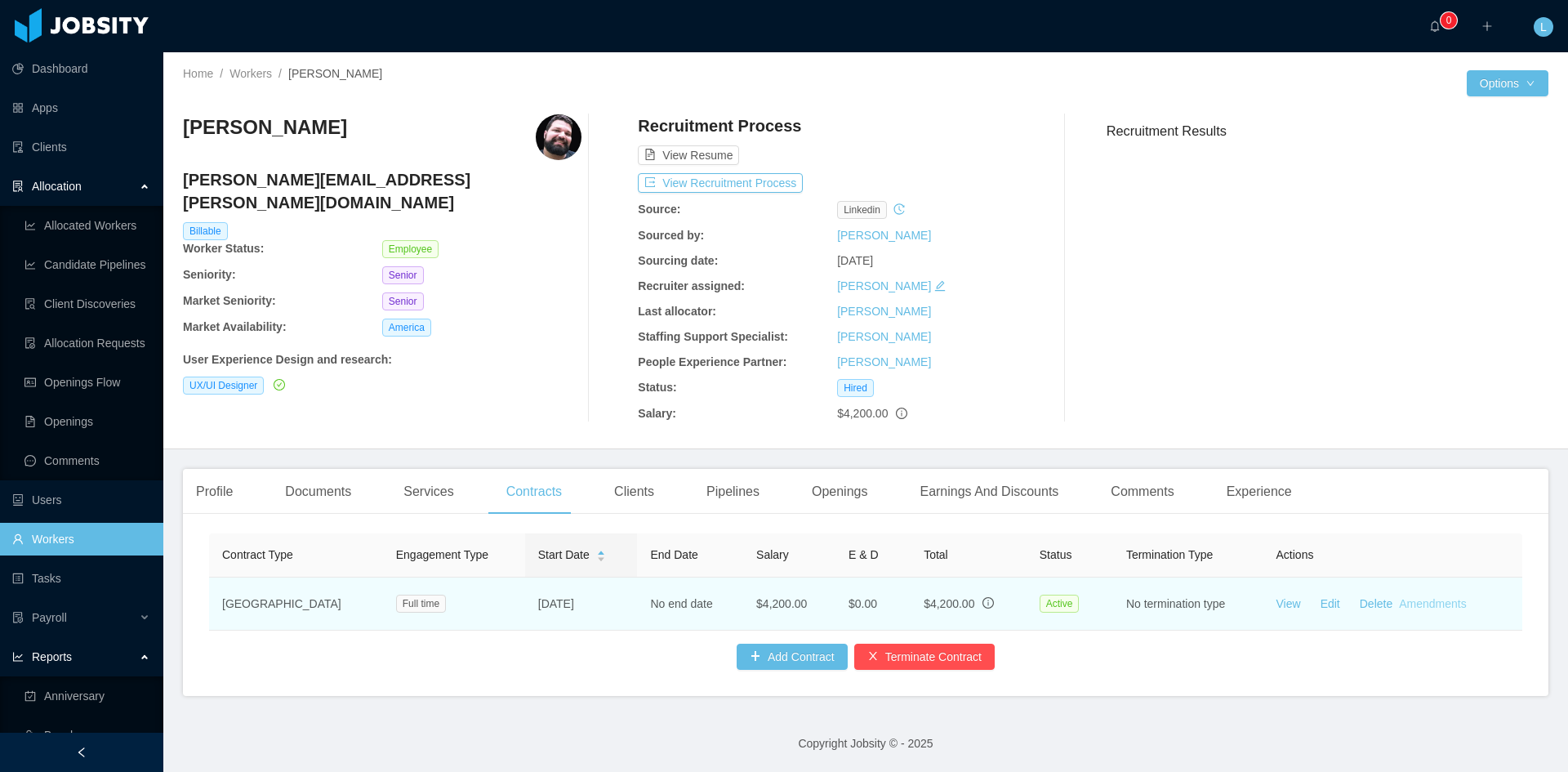
click at [1411, 604] on link "Amendments" at bounding box center [1432, 603] width 67 height 13
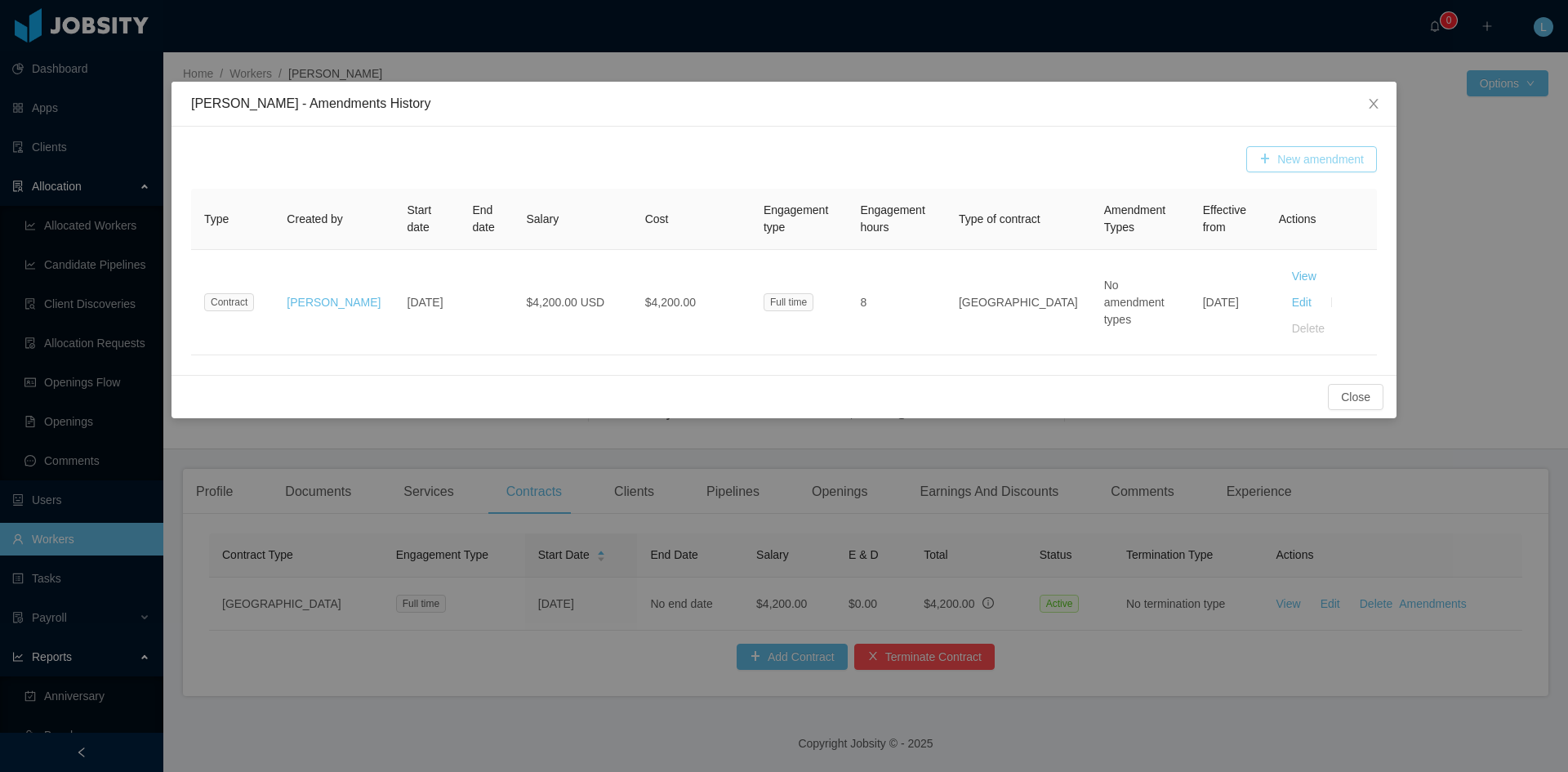
click at [1312, 158] on button "New amendment" at bounding box center [1312, 159] width 131 height 26
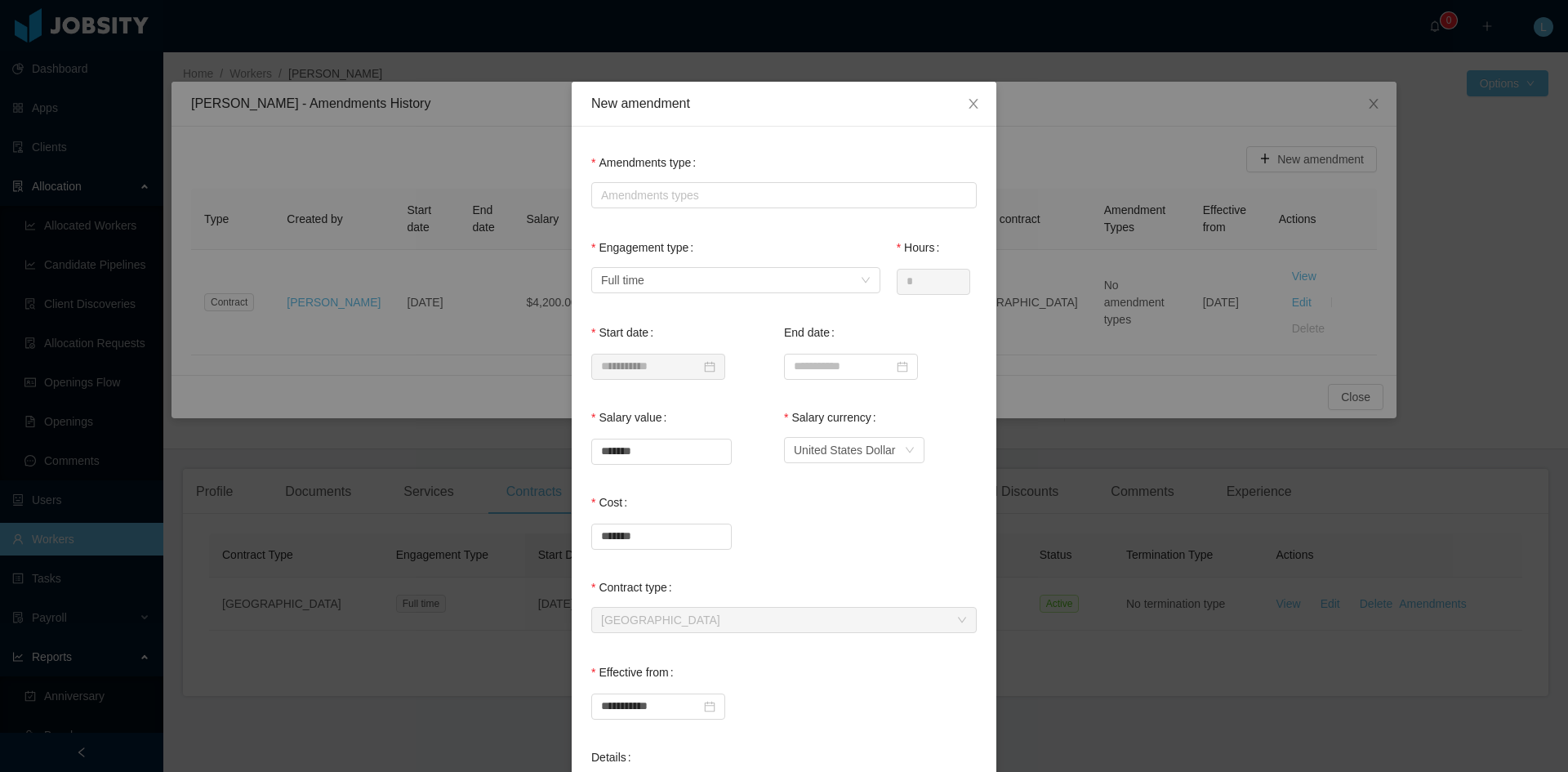
scroll to position [82, 0]
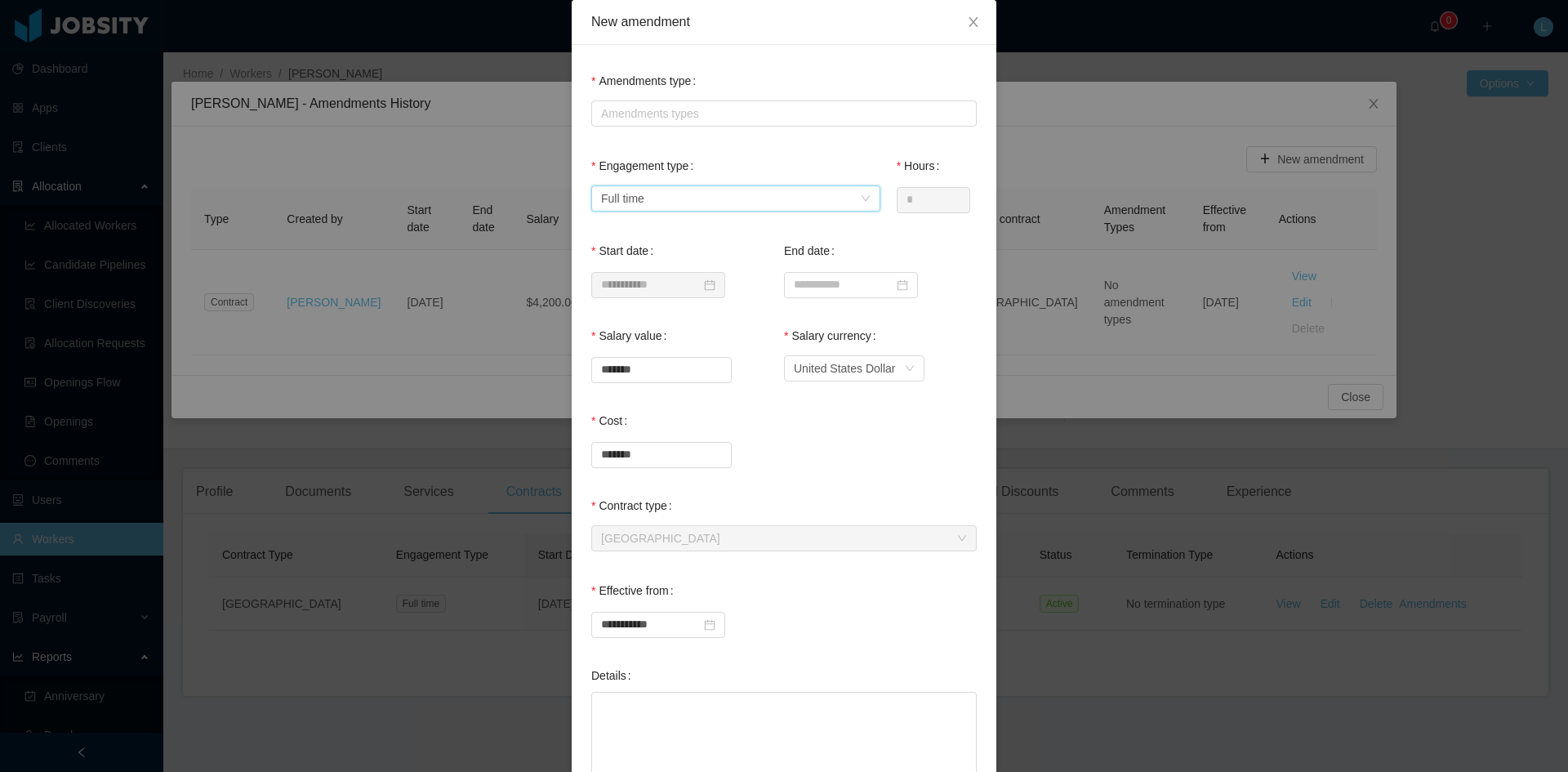
click at [758, 196] on div "Select engagement type Full time" at bounding box center [730, 198] width 259 height 25
click at [967, 19] on icon "icon: close" at bounding box center [973, 21] width 13 height 13
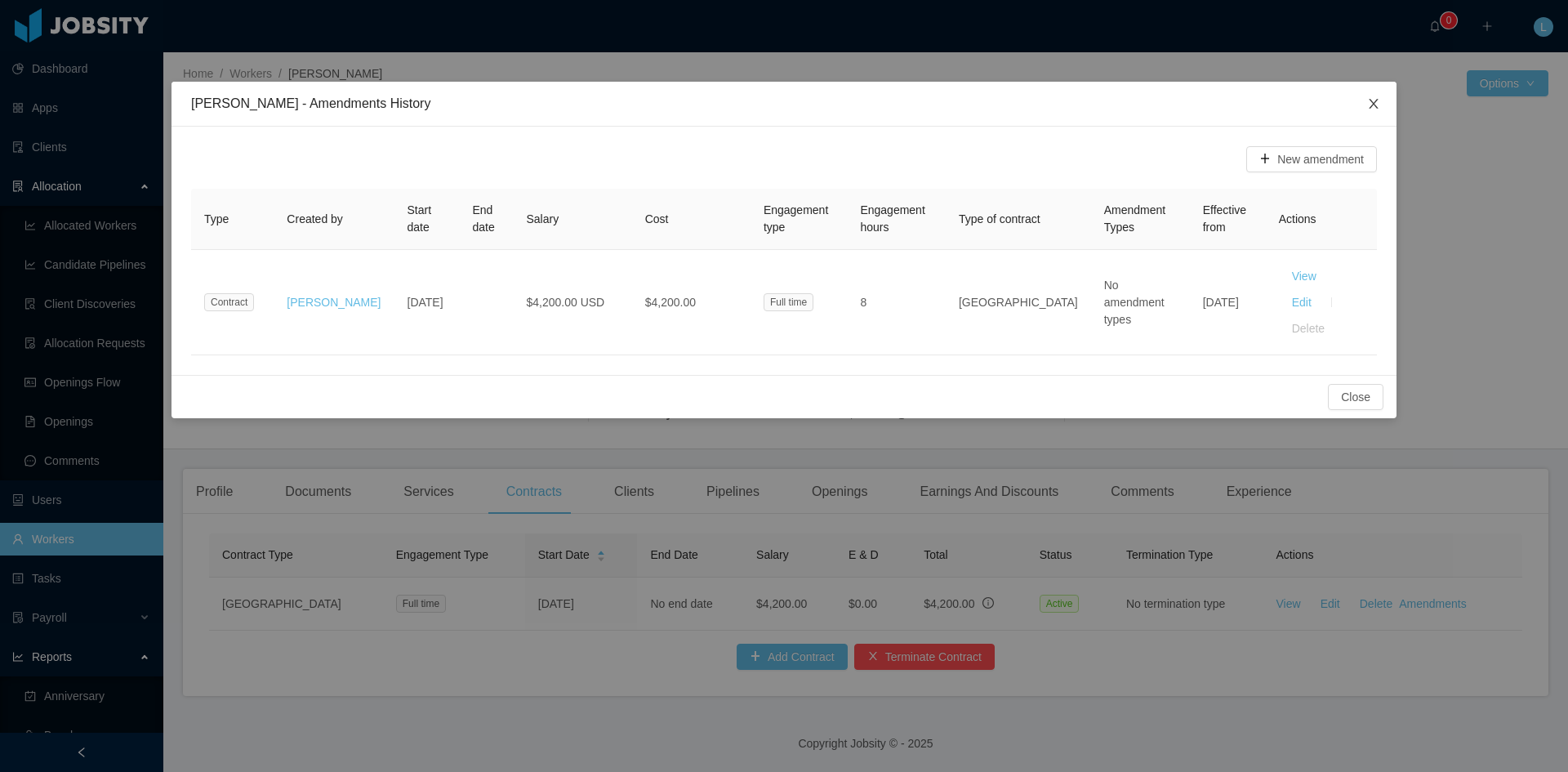
click at [1380, 104] on span "Close" at bounding box center [1374, 105] width 46 height 46
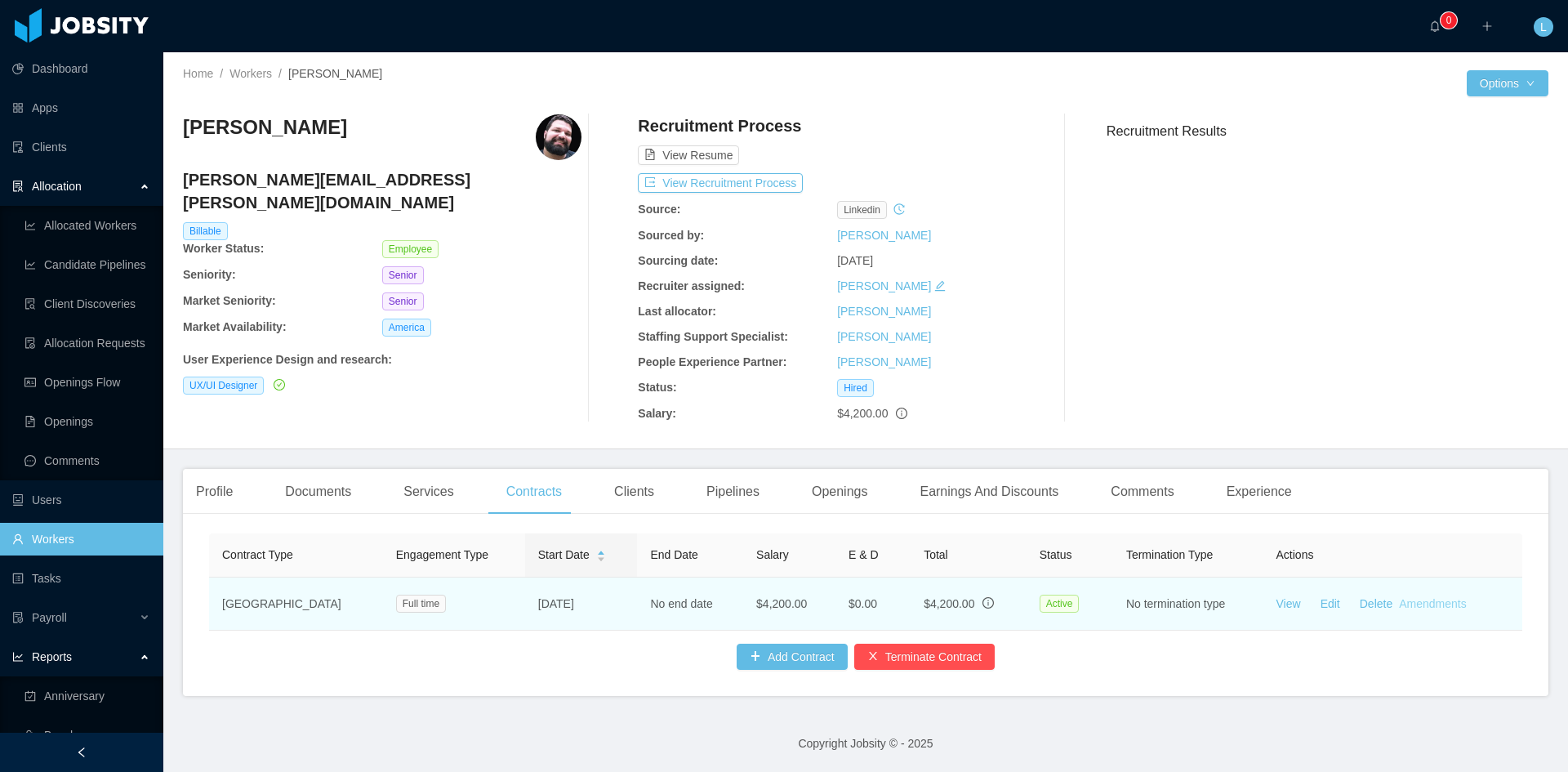
click at [1436, 602] on link "Amendments" at bounding box center [1432, 603] width 67 height 13
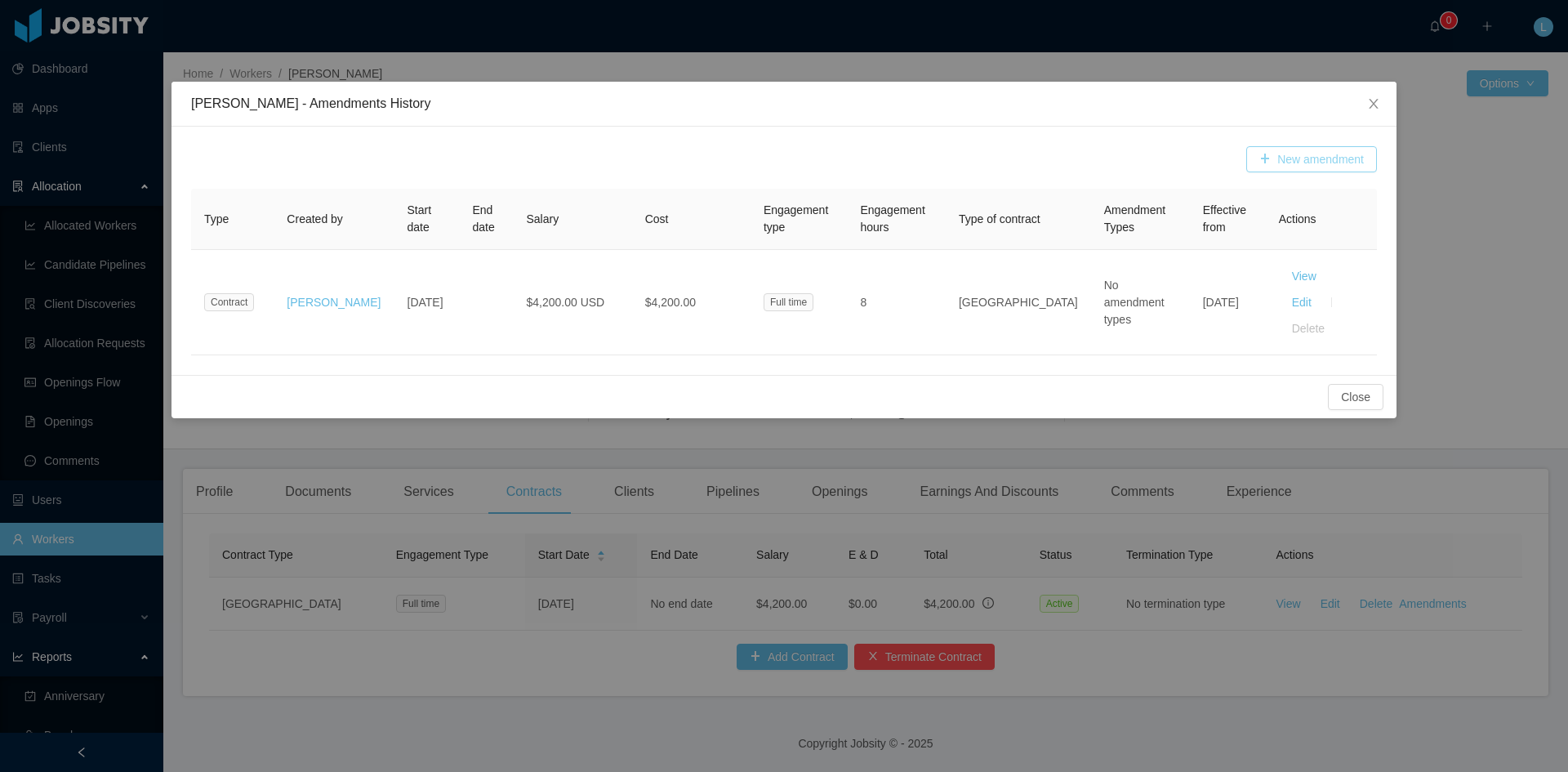
click at [1311, 161] on button "New amendment" at bounding box center [1312, 159] width 131 height 26
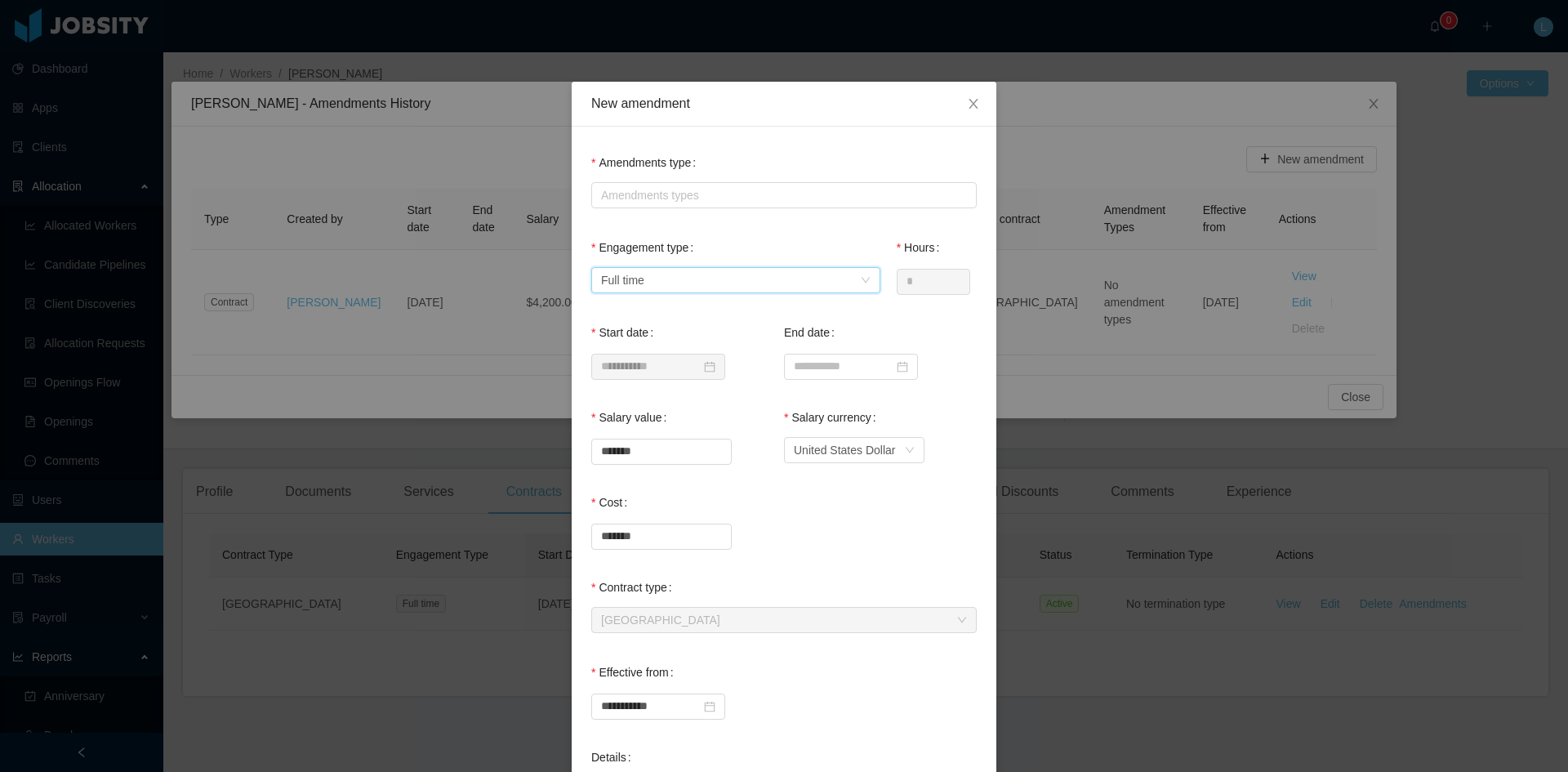
click at [650, 282] on div "Select engagement type Full time" at bounding box center [730, 280] width 259 height 25
click at [968, 102] on icon "icon: close" at bounding box center [973, 103] width 13 height 13
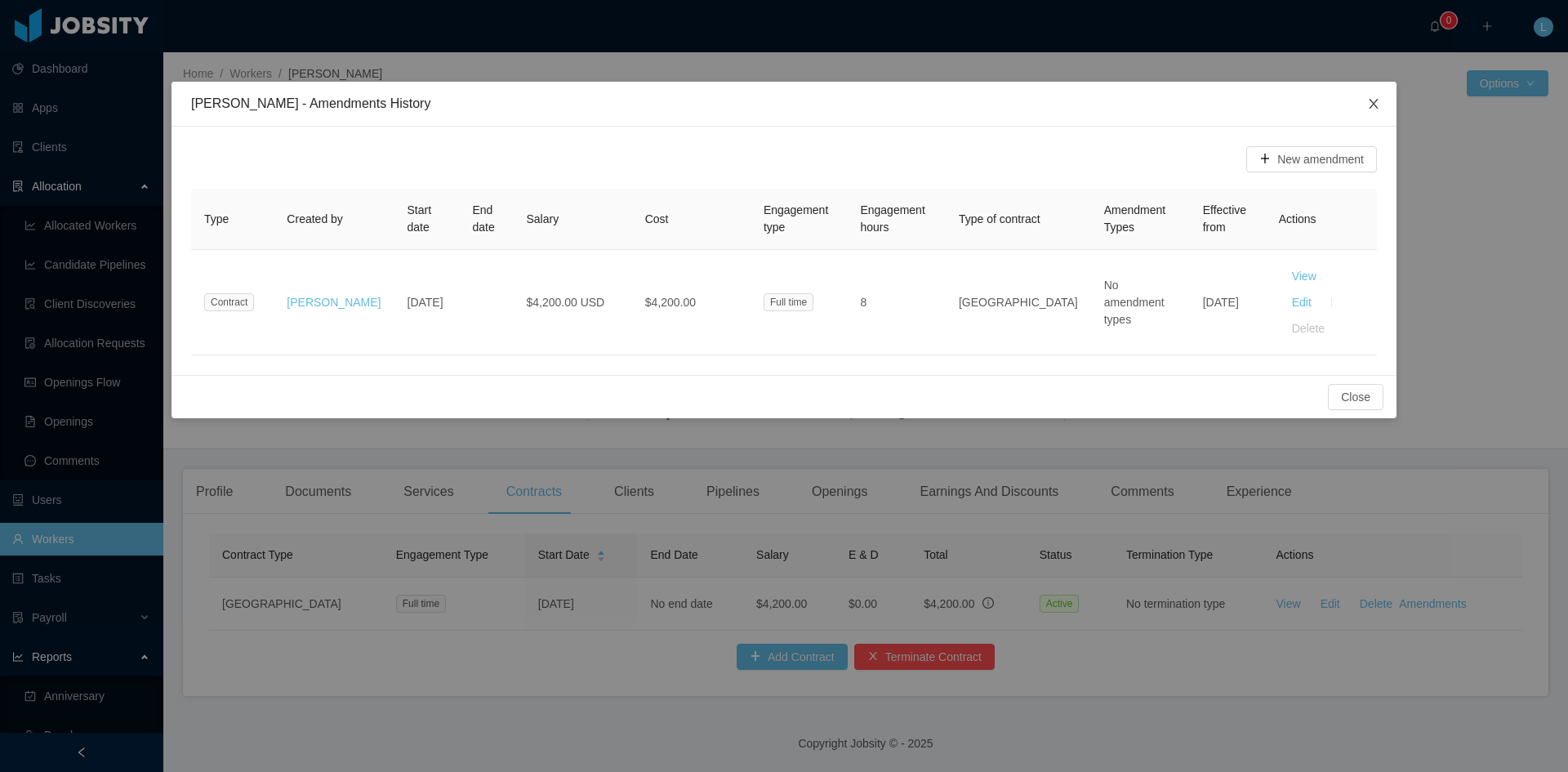
click at [1378, 96] on span "Close" at bounding box center [1374, 105] width 46 height 46
